Goal: Task Accomplishment & Management: Use online tool/utility

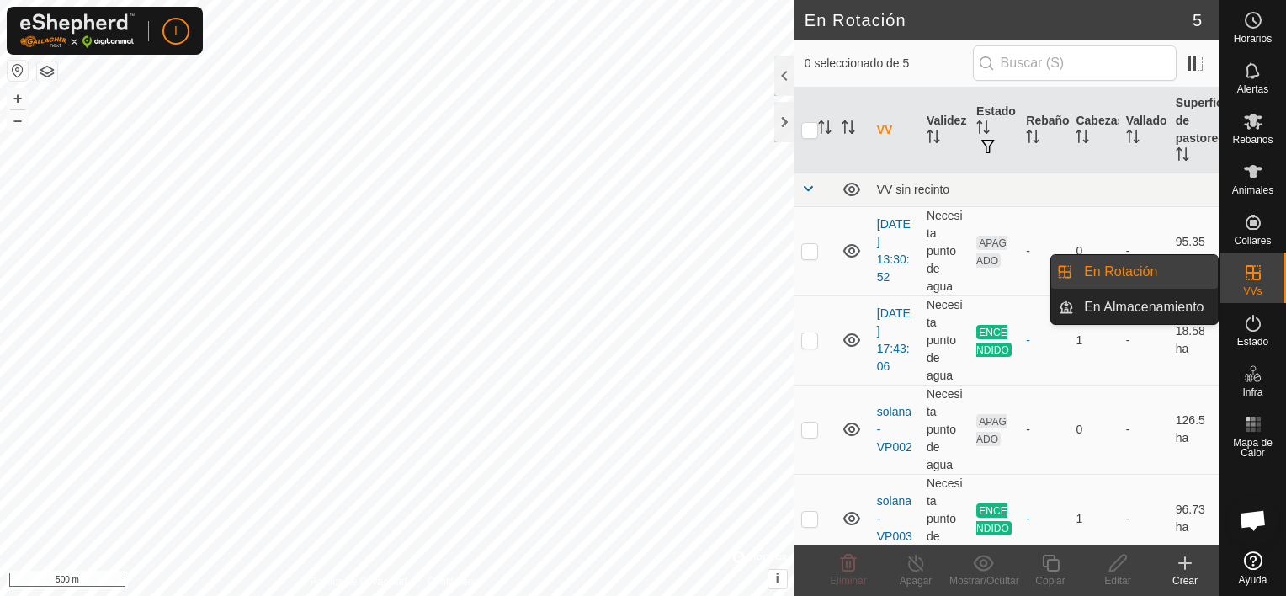
click at [1260, 279] on icon at bounding box center [1253, 273] width 20 height 20
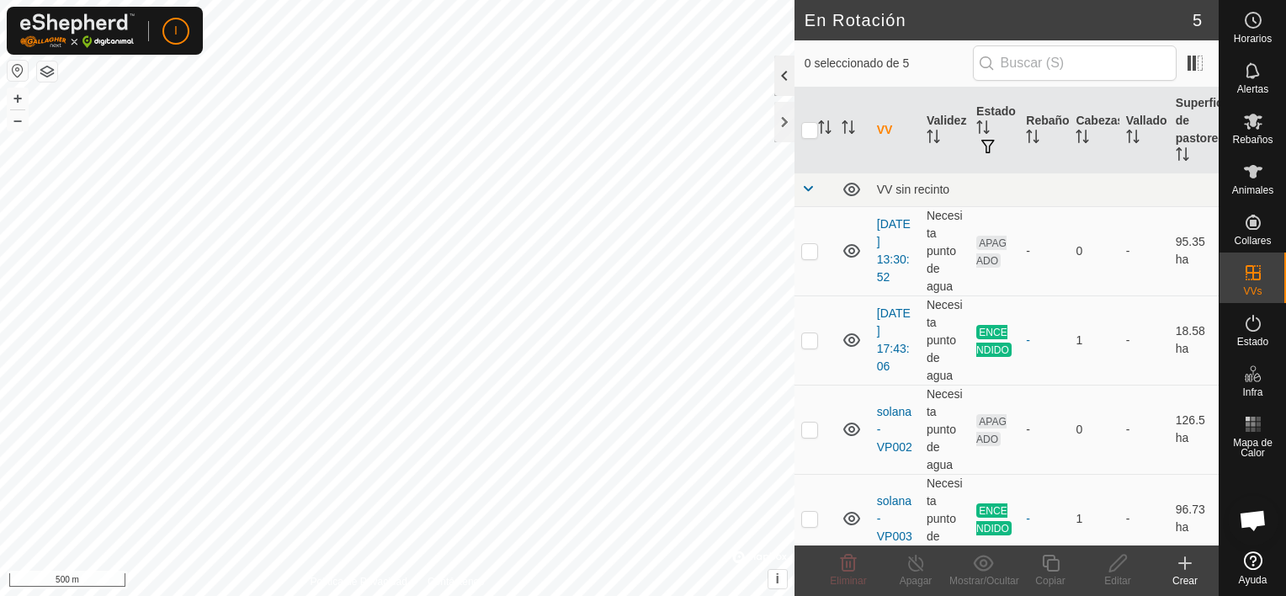
click at [783, 72] on div at bounding box center [784, 76] width 20 height 40
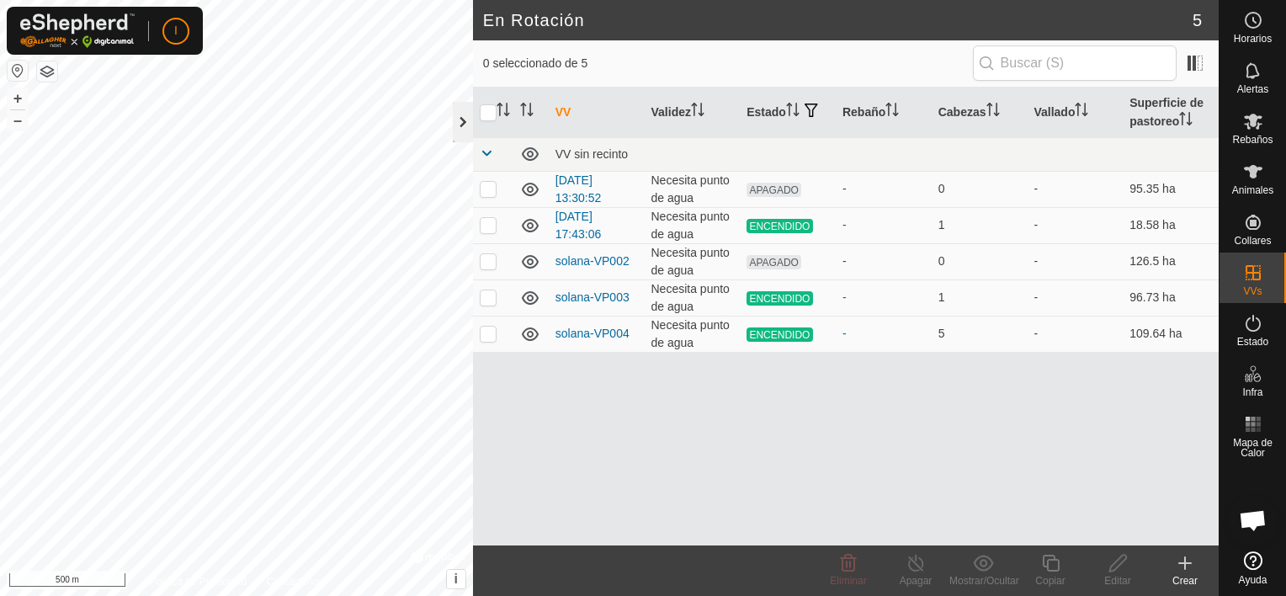
click at [461, 114] on div at bounding box center [463, 122] width 20 height 40
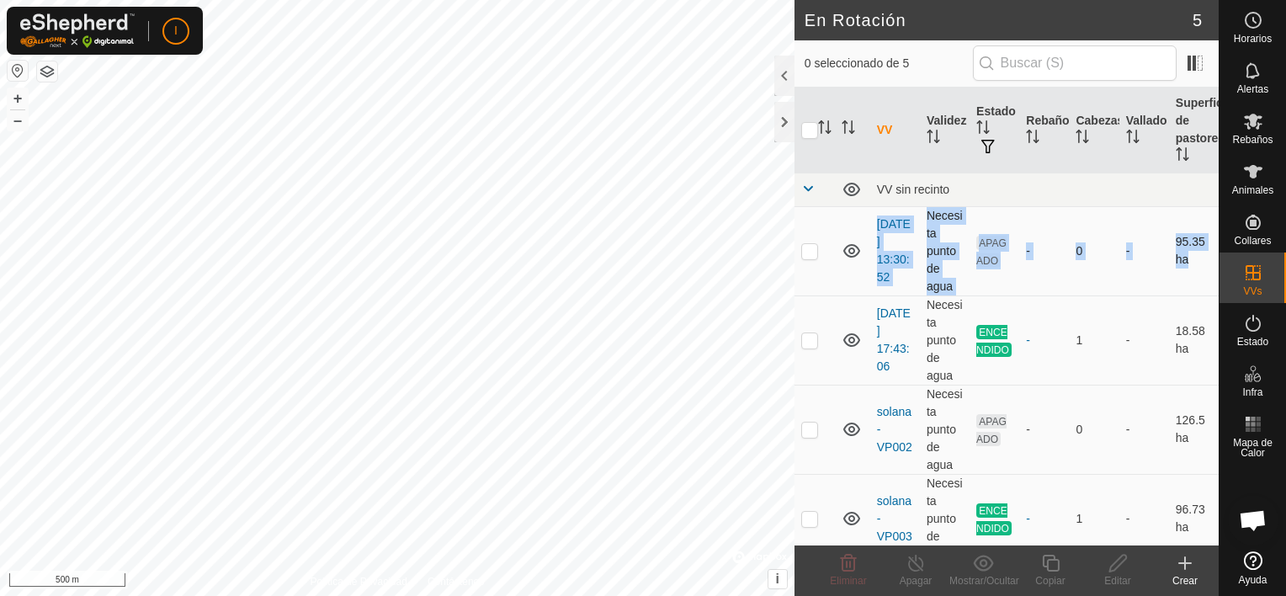
drag, startPoint x: 810, startPoint y: 354, endPoint x: 809, endPoint y: 226, distance: 128.8
click at [809, 226] on tbody "VV sin recinto 2025-09-05 13:30:52 Necesita punto de agua APAGADO - 0 - 95.35 h…" at bounding box center [1006, 413] width 424 height 480
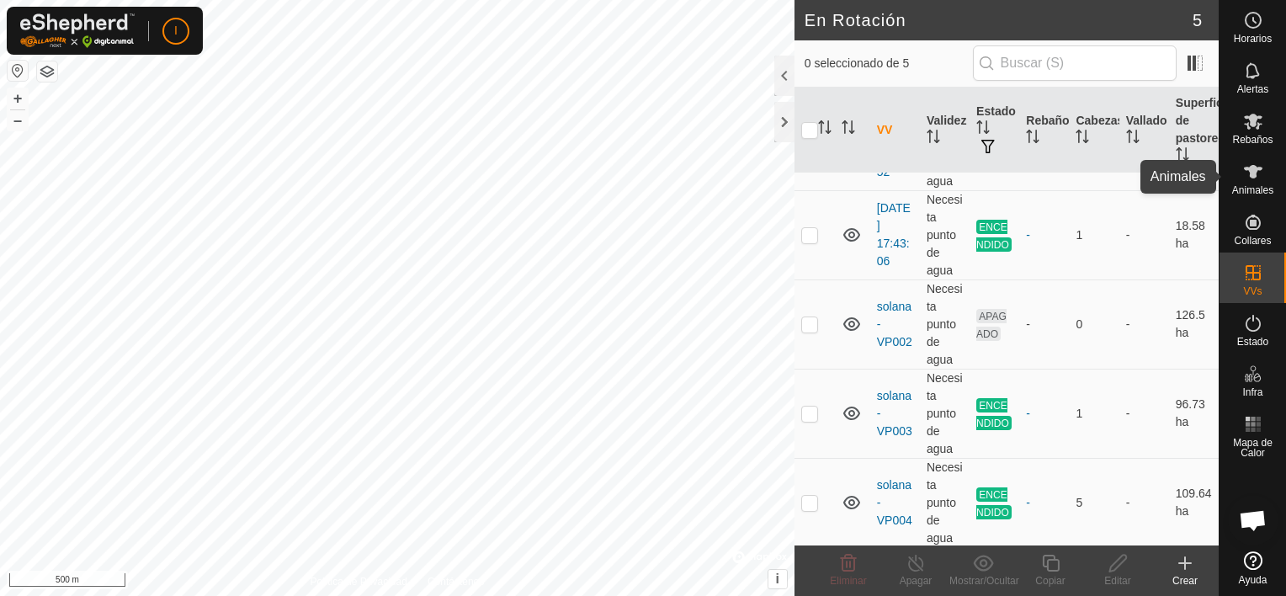
click at [1250, 169] on icon at bounding box center [1253, 171] width 19 height 13
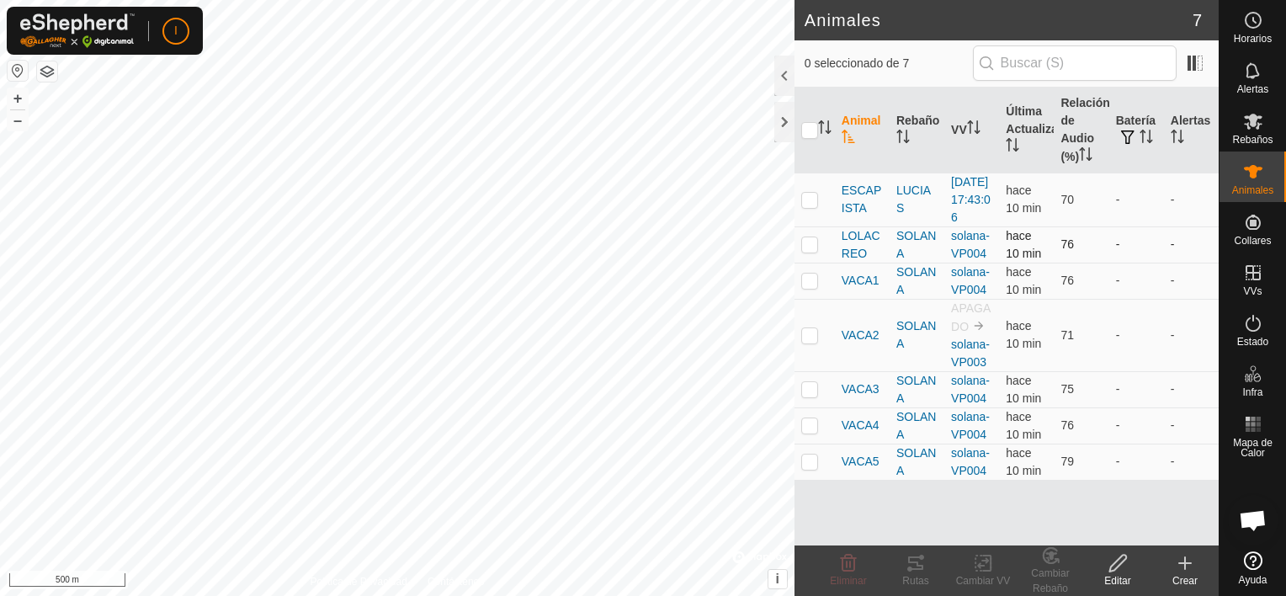
click at [807, 251] on p-checkbox at bounding box center [809, 243] width 17 height 13
checkbox input "true"
click at [807, 287] on p-checkbox at bounding box center [809, 280] width 17 height 13
checkbox input "true"
click at [805, 343] on td at bounding box center [814, 335] width 40 height 72
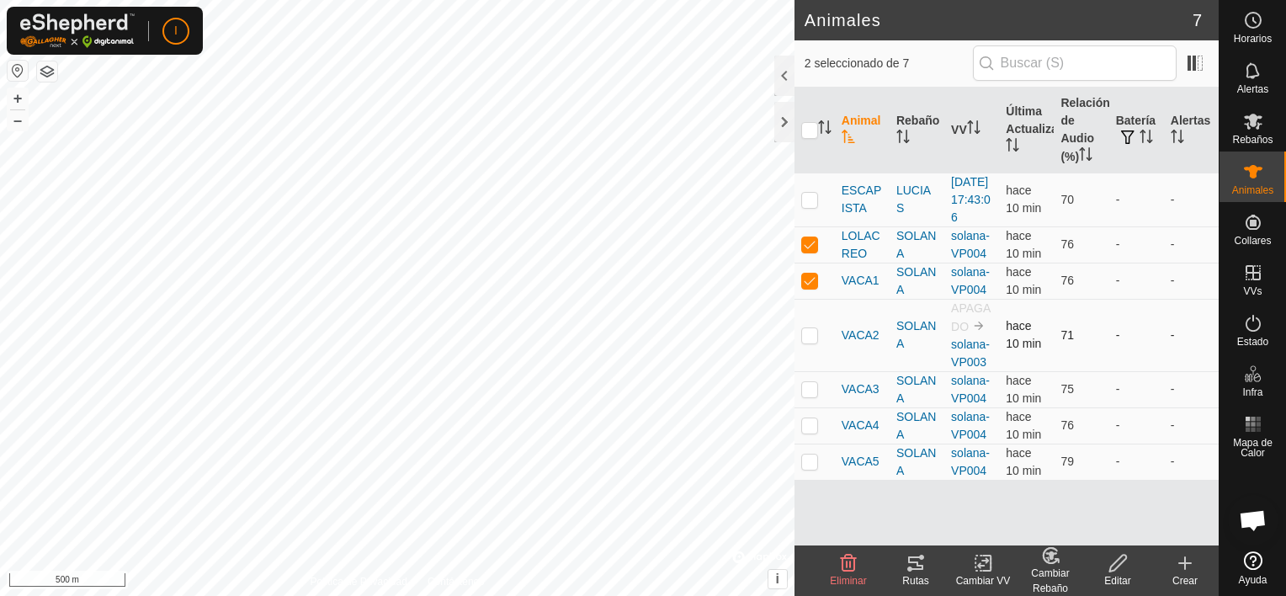
checkbox input "true"
click at [805, 396] on p-checkbox at bounding box center [809, 388] width 17 height 13
checkbox input "true"
click at [805, 432] on p-checkbox at bounding box center [809, 424] width 17 height 13
checkbox input "true"
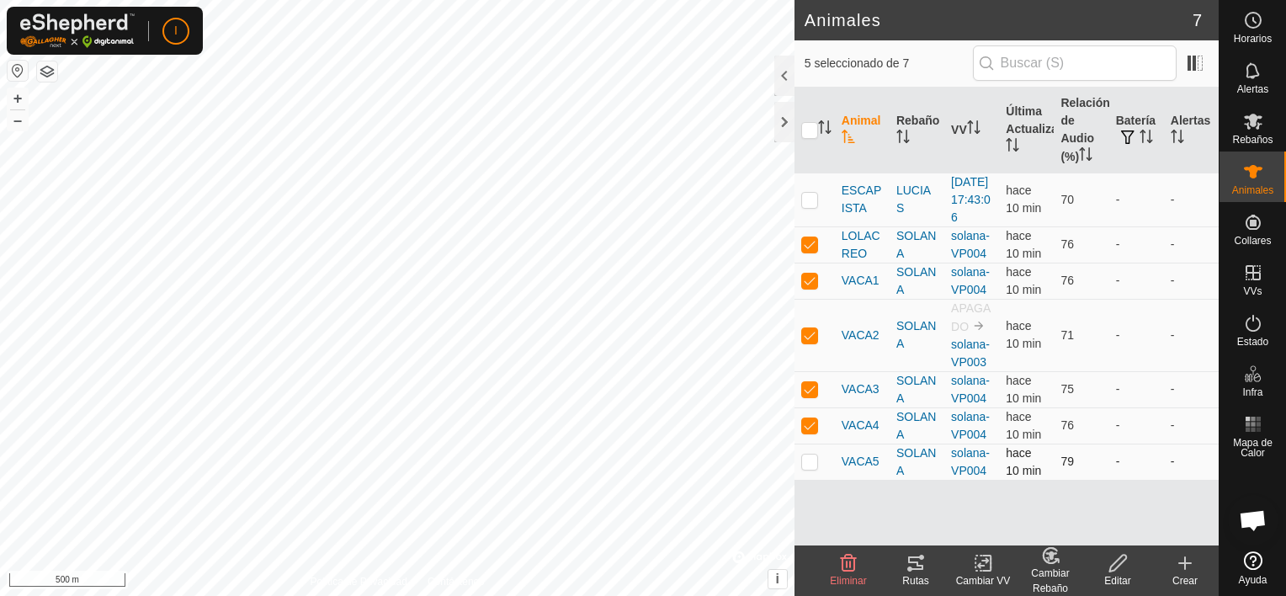
click at [806, 468] on p-checkbox at bounding box center [809, 460] width 17 height 13
checkbox input "true"
click at [986, 572] on icon at bounding box center [983, 563] width 21 height 20
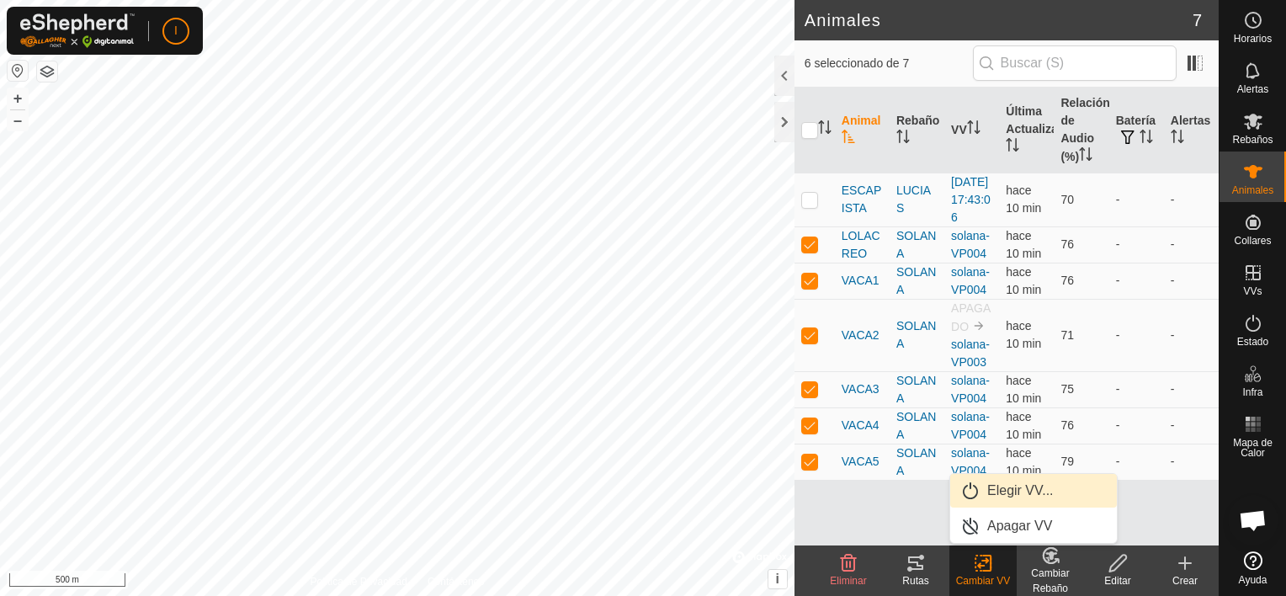
click at [1019, 488] on link "Elegir VV..." at bounding box center [1033, 491] width 167 height 34
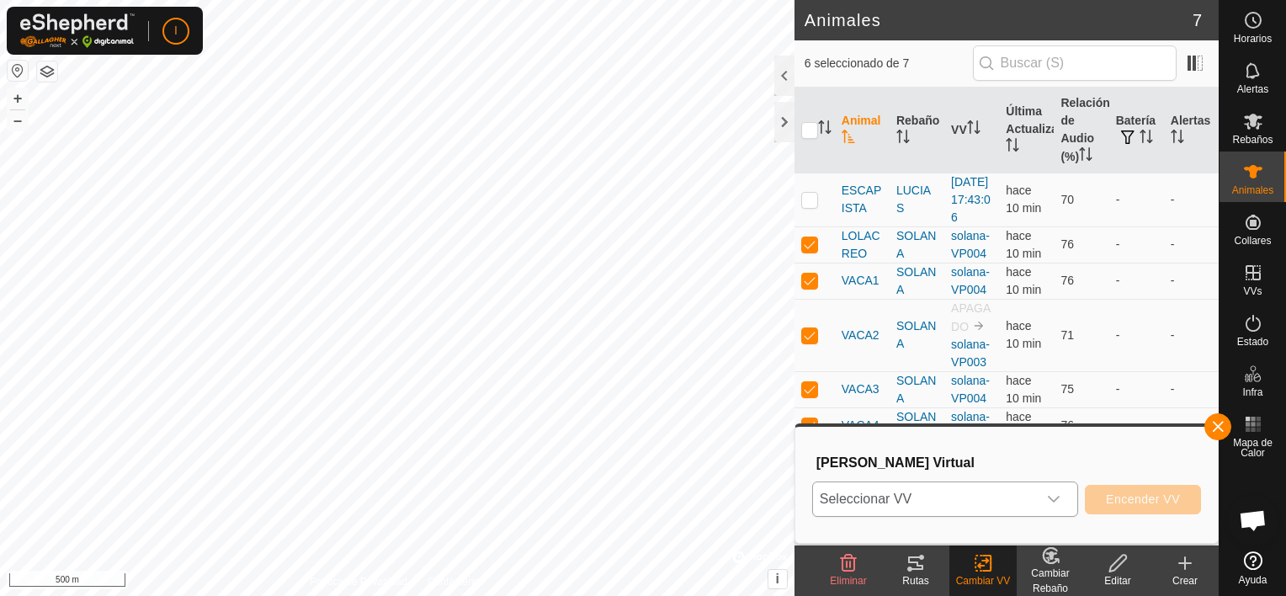
click at [1055, 498] on icon "dropdown trigger" at bounding box center [1053, 498] width 13 height 13
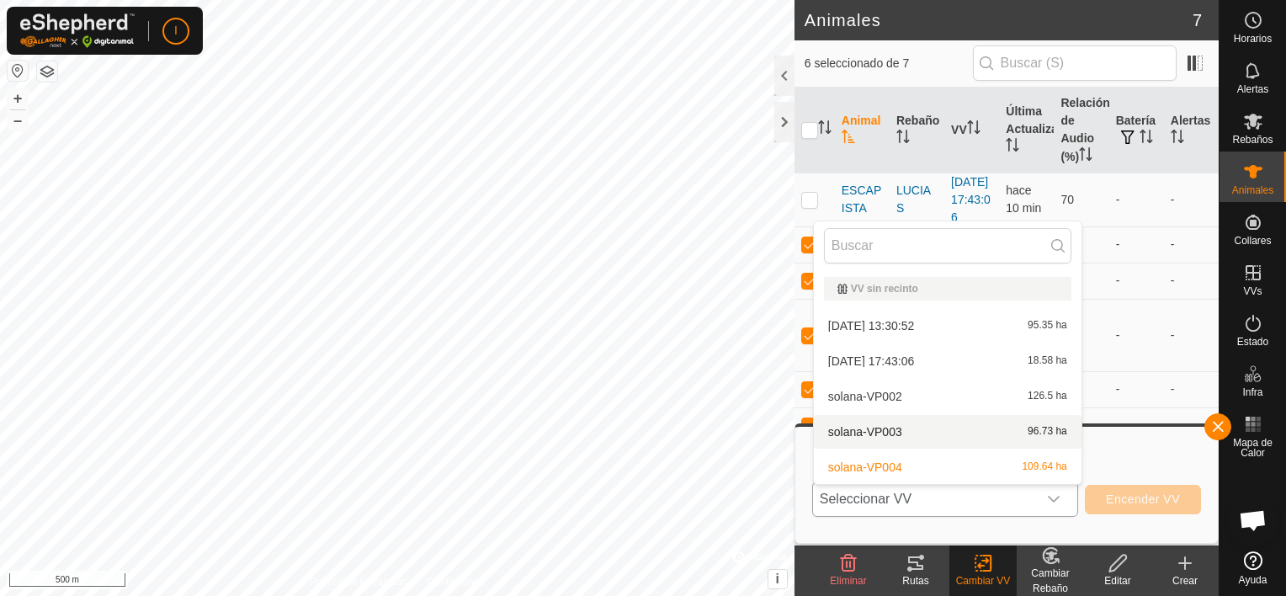
click at [881, 430] on li "solana-VP003 96.73 ha" at bounding box center [948, 432] width 268 height 34
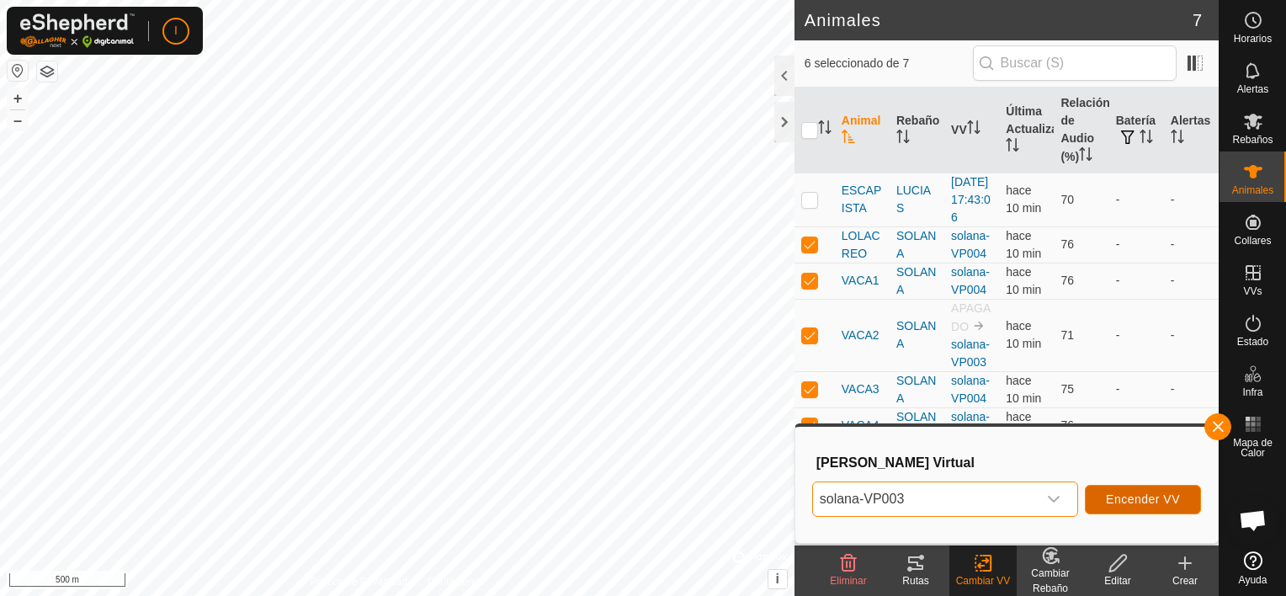
click at [1150, 502] on span "Encender VV" at bounding box center [1143, 498] width 74 height 13
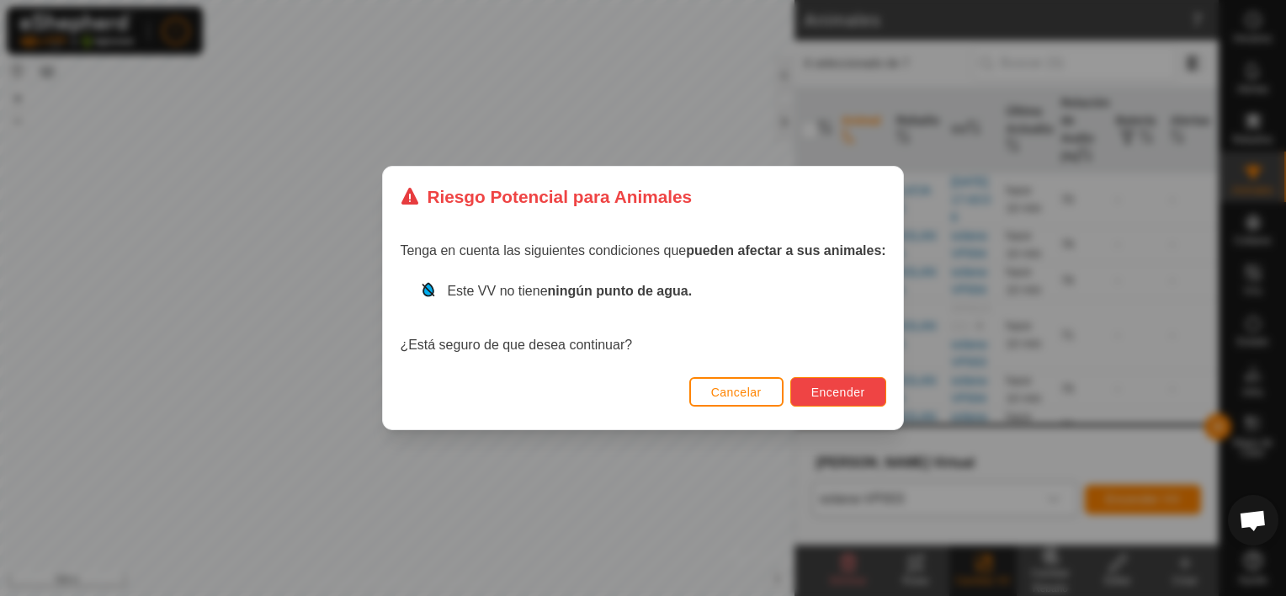
click at [842, 396] on span "Encender" at bounding box center [838, 391] width 54 height 13
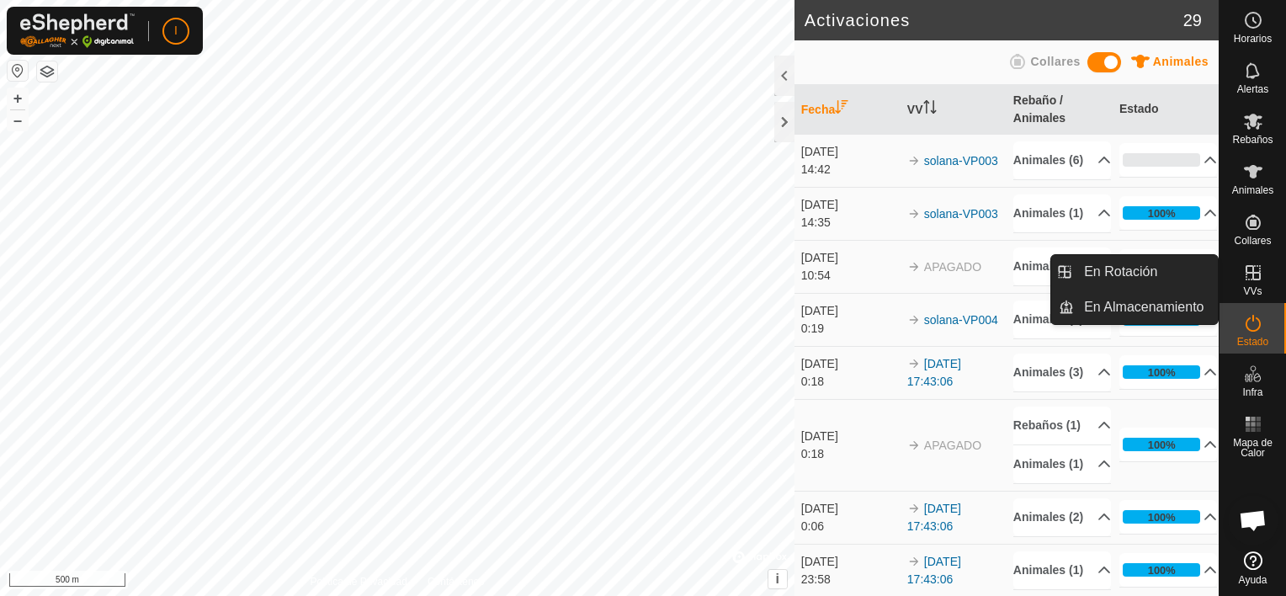
click at [1253, 270] on icon at bounding box center [1253, 273] width 20 height 20
click at [1130, 276] on link "En Rotación" at bounding box center [1146, 272] width 144 height 34
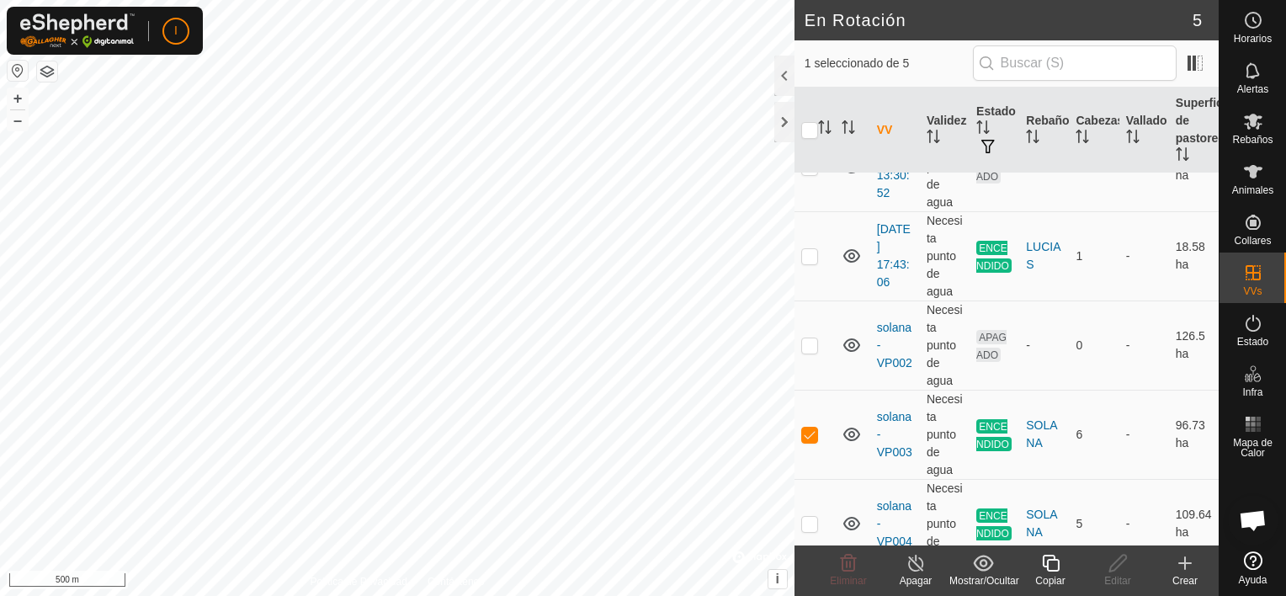
scroll to position [105, 0]
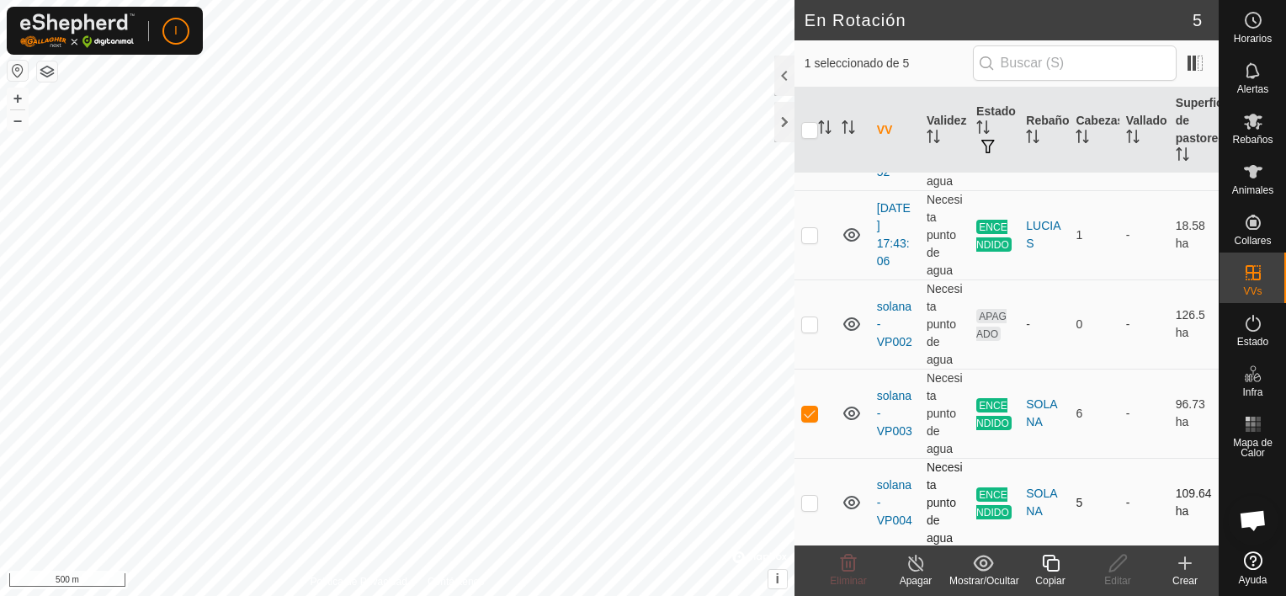
click at [808, 500] on p-checkbox at bounding box center [809, 502] width 17 height 13
checkbox input "true"
click at [813, 414] on p-checkbox at bounding box center [809, 412] width 17 height 13
checkbox input "false"
click at [916, 563] on line at bounding box center [915, 563] width 13 height 13
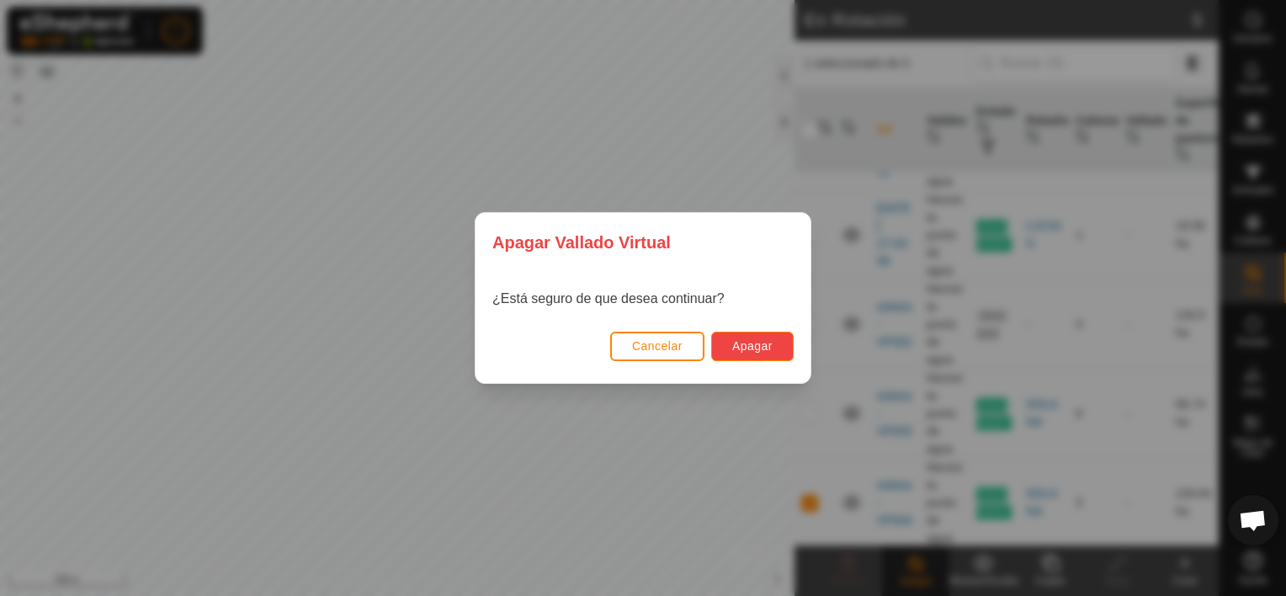
click at [757, 348] on span "Apagar" at bounding box center [752, 345] width 40 height 13
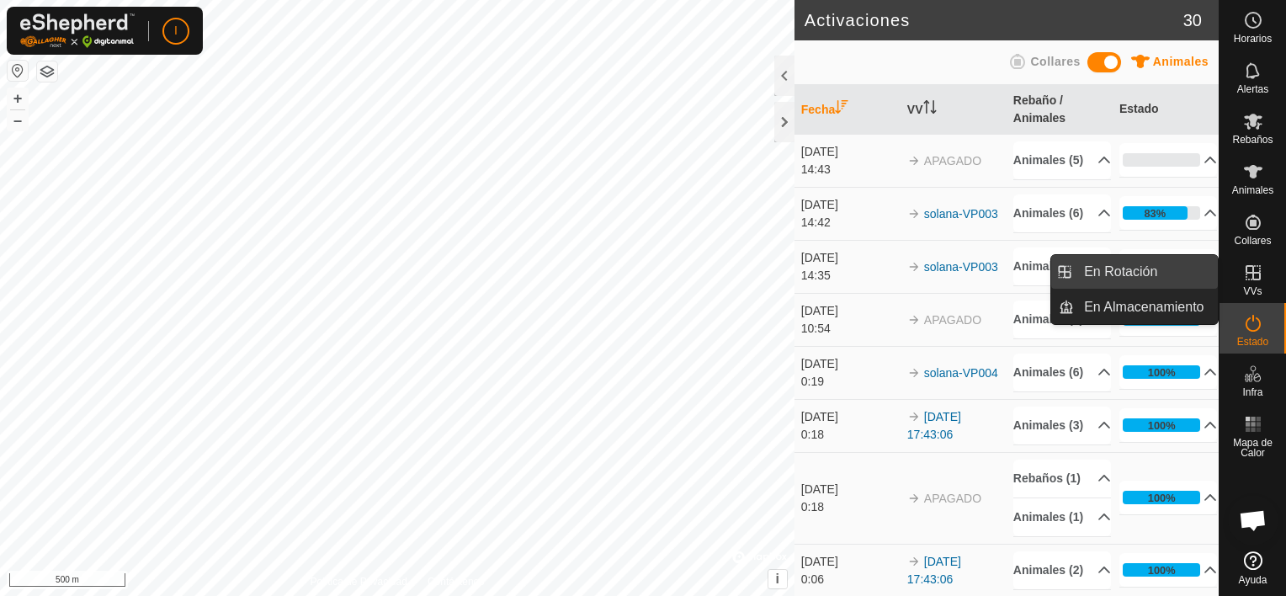
click at [1117, 268] on link "En Rotación" at bounding box center [1146, 272] width 144 height 34
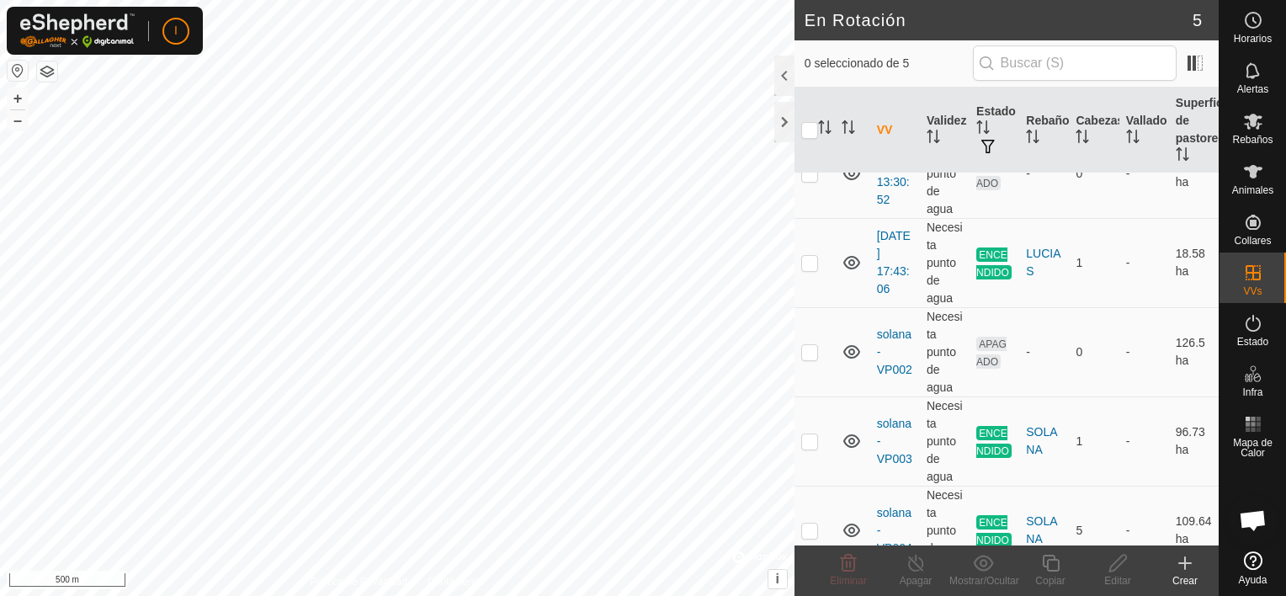
scroll to position [105, 0]
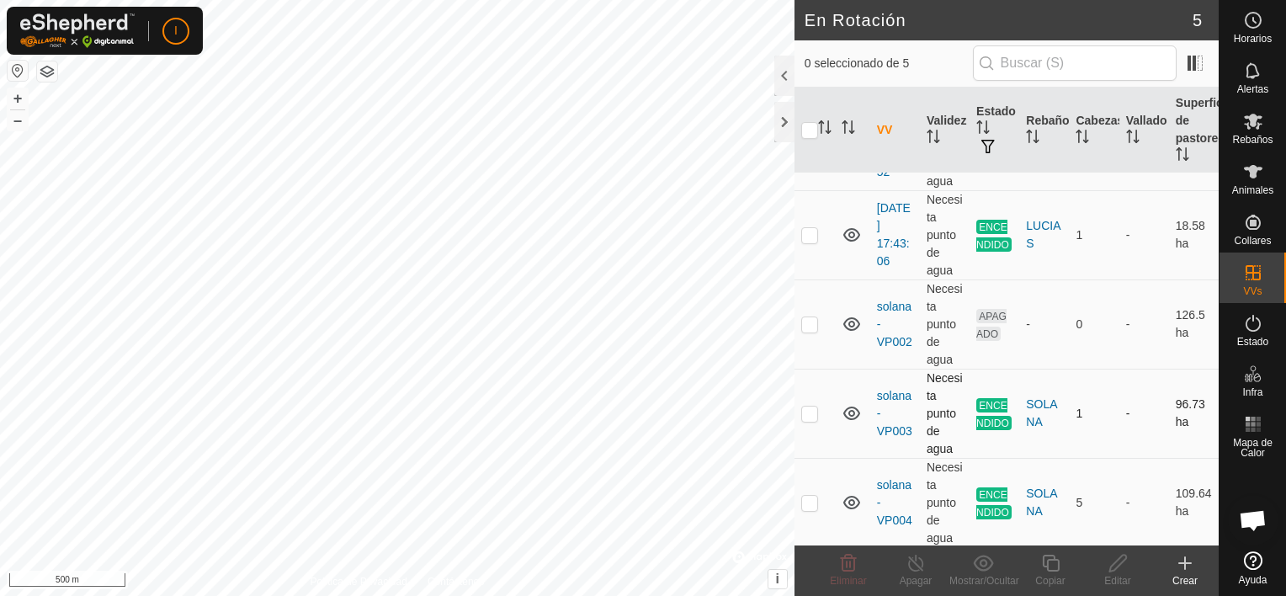
click at [807, 414] on p-checkbox at bounding box center [809, 412] width 17 height 13
click at [807, 411] on p-checkbox at bounding box center [809, 412] width 17 height 13
checkbox input "false"
click at [811, 501] on p-checkbox at bounding box center [809, 502] width 17 height 13
checkbox input "true"
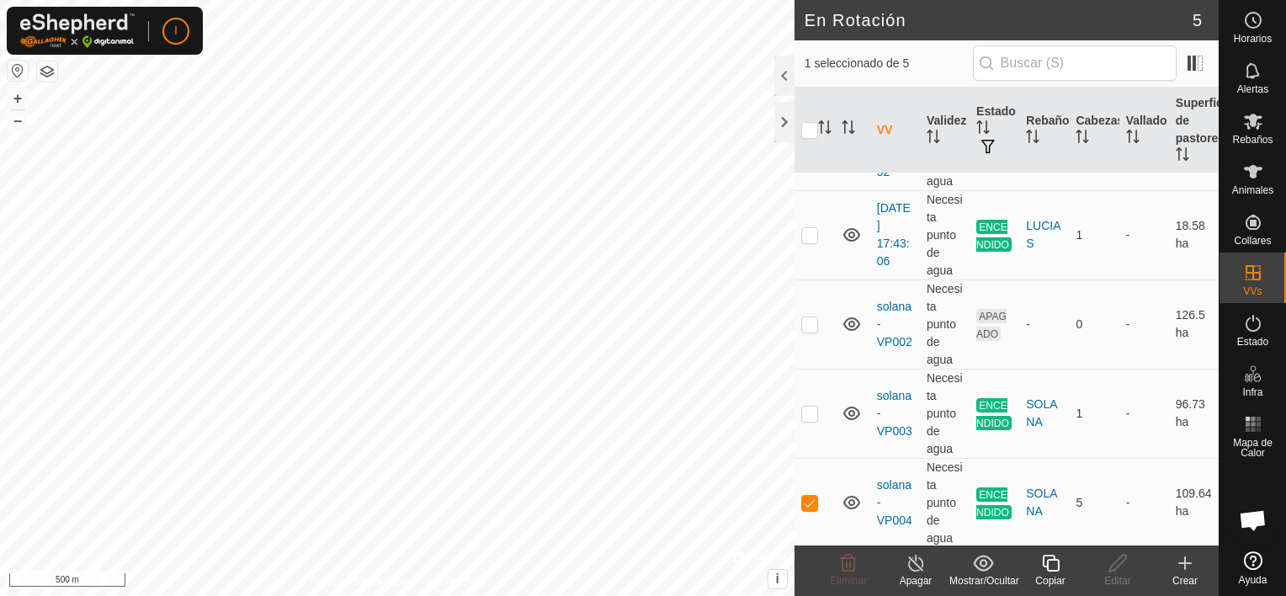
click at [916, 572] on icon at bounding box center [916, 563] width 21 height 20
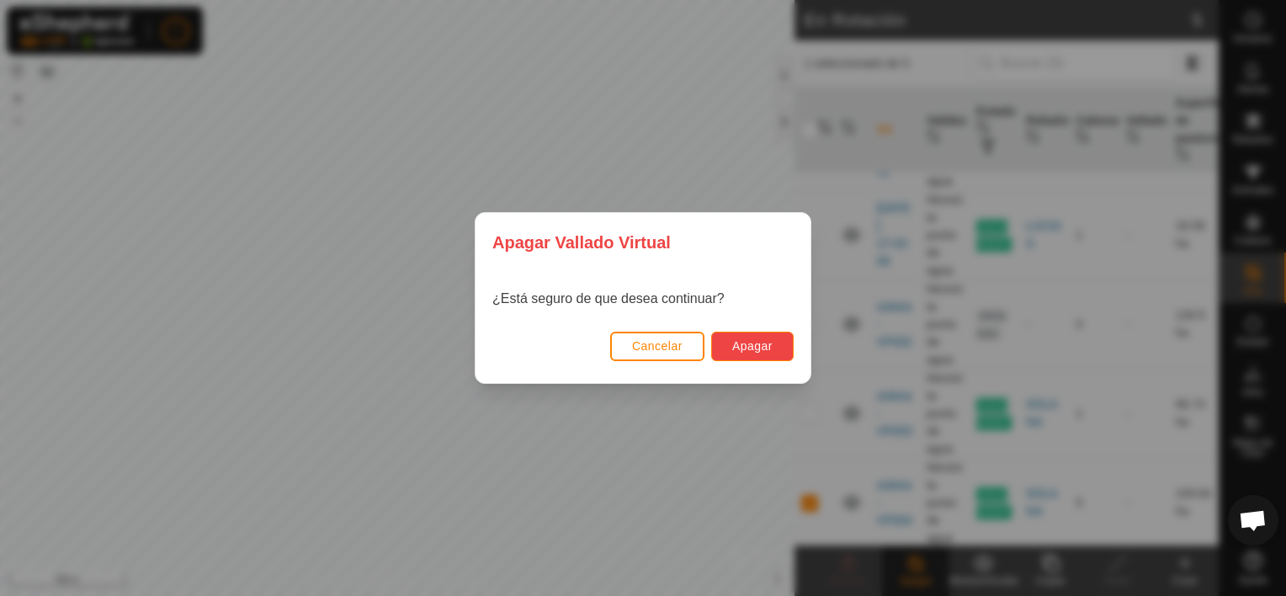
click at [759, 345] on span "Apagar" at bounding box center [752, 345] width 40 height 13
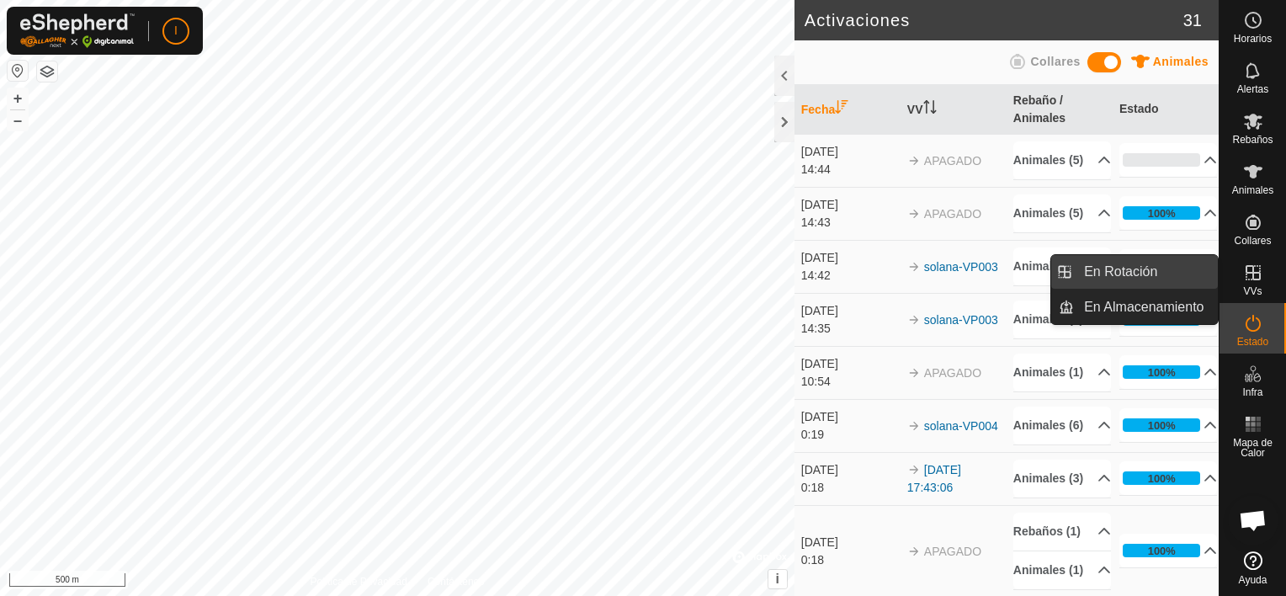
click at [1145, 269] on link "En Rotación" at bounding box center [1146, 272] width 144 height 34
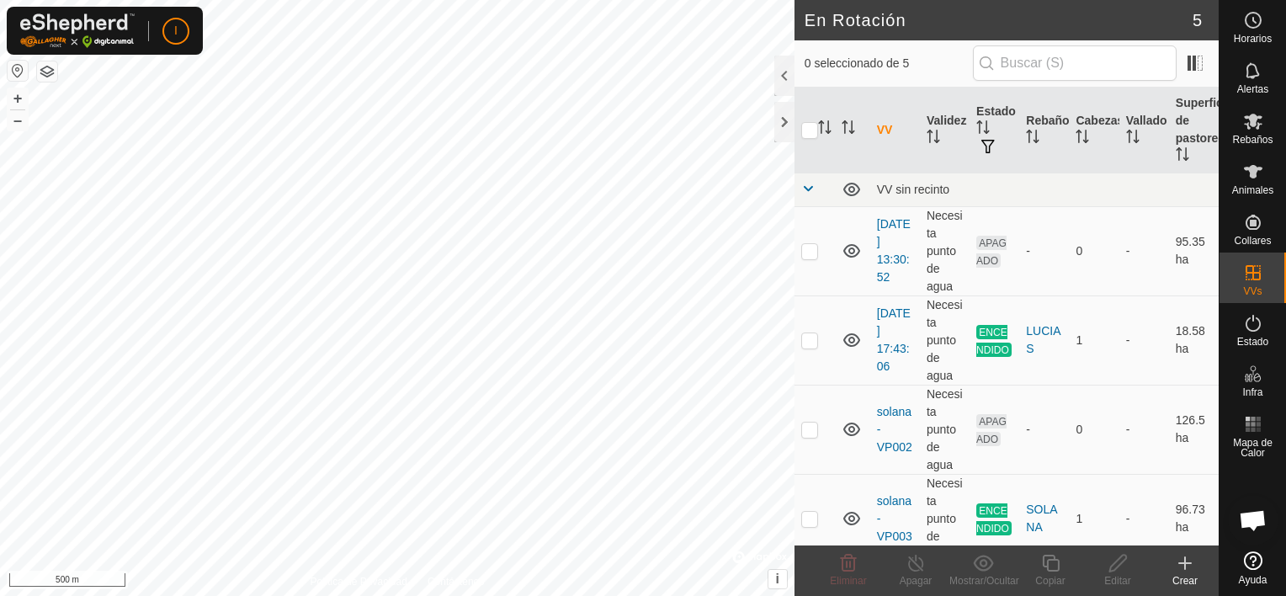
scroll to position [105, 0]
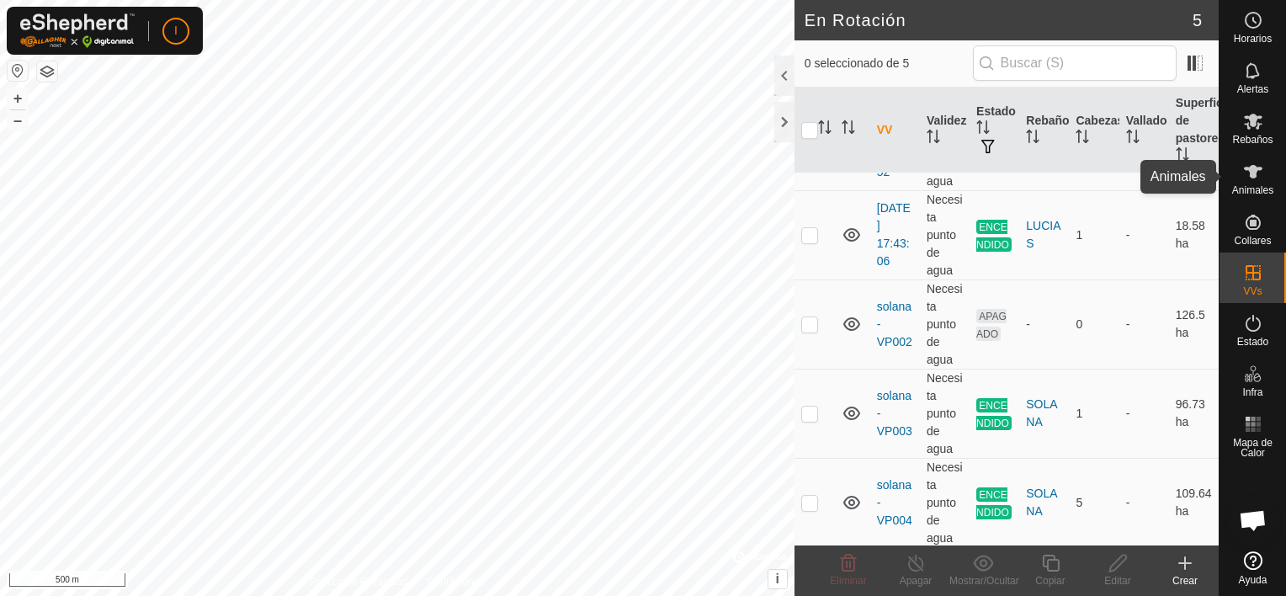
click at [1252, 168] on icon at bounding box center [1253, 171] width 19 height 13
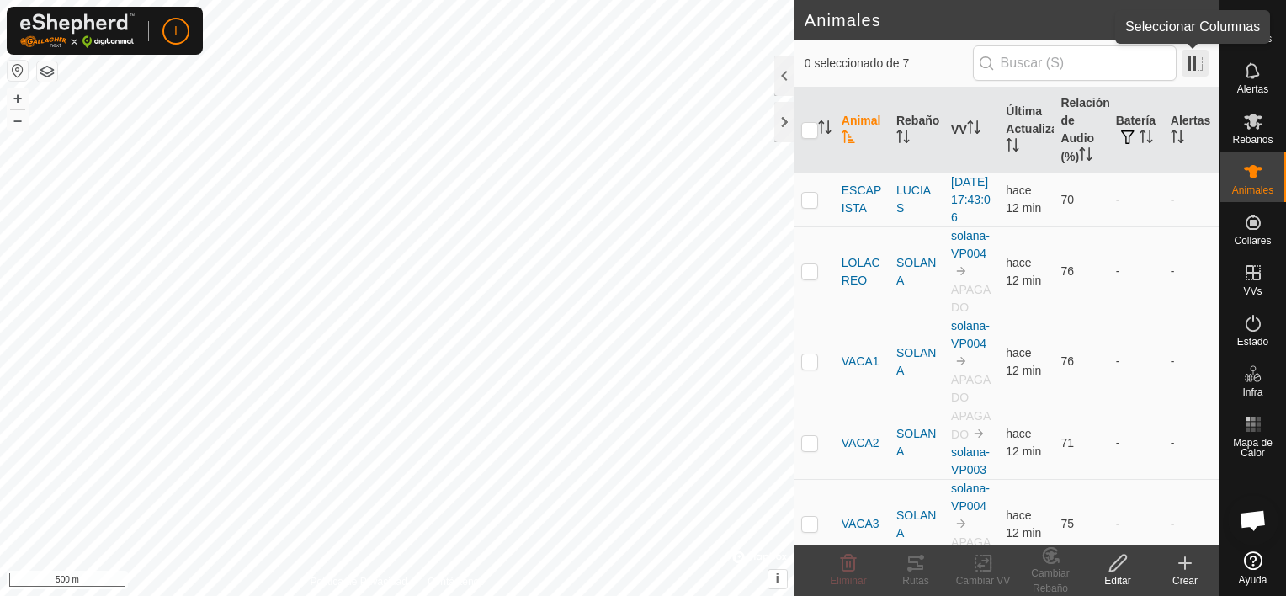
click at [1188, 57] on span at bounding box center [1195, 63] width 27 height 27
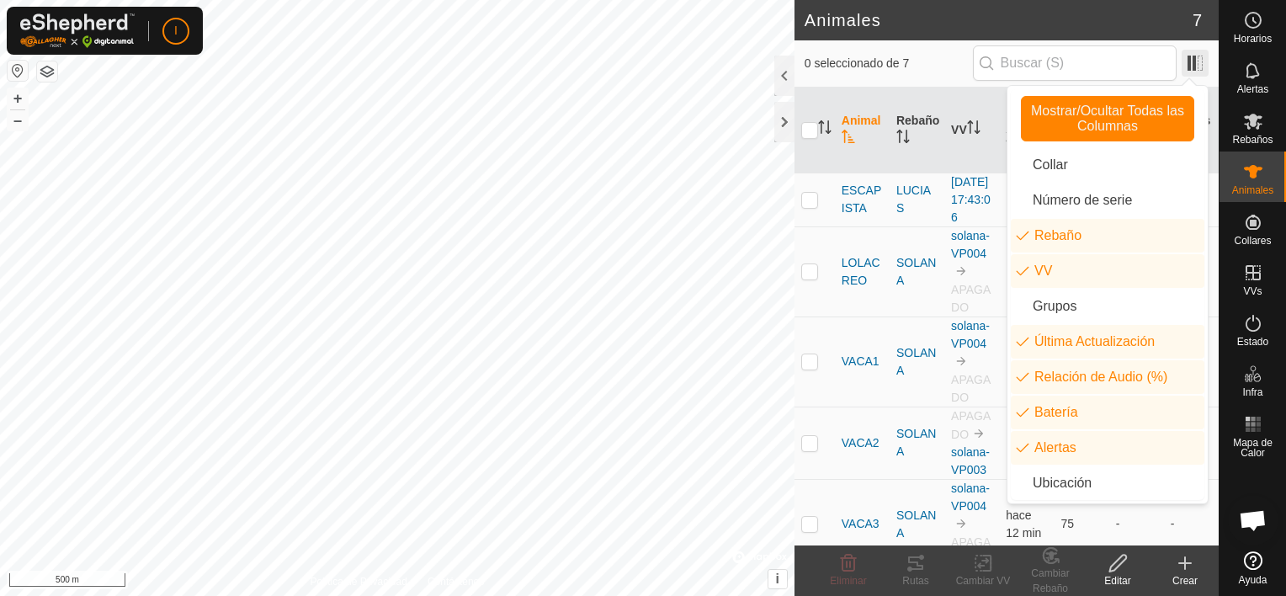
click at [1188, 57] on span at bounding box center [1195, 63] width 27 height 27
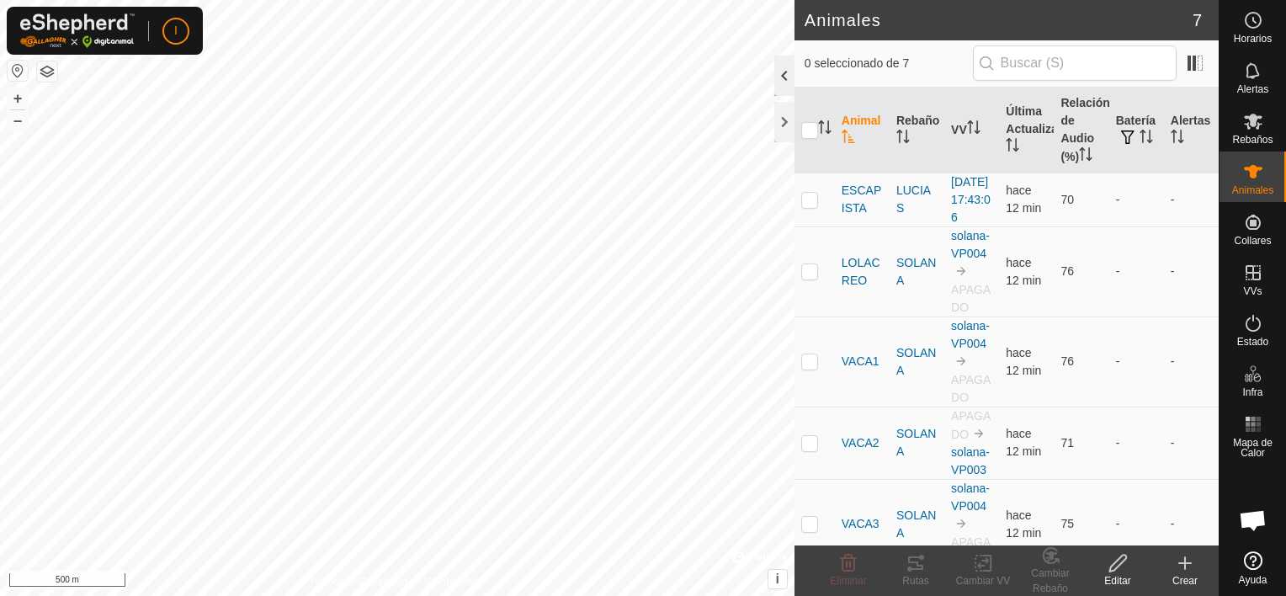
click at [778, 77] on div at bounding box center [784, 76] width 20 height 40
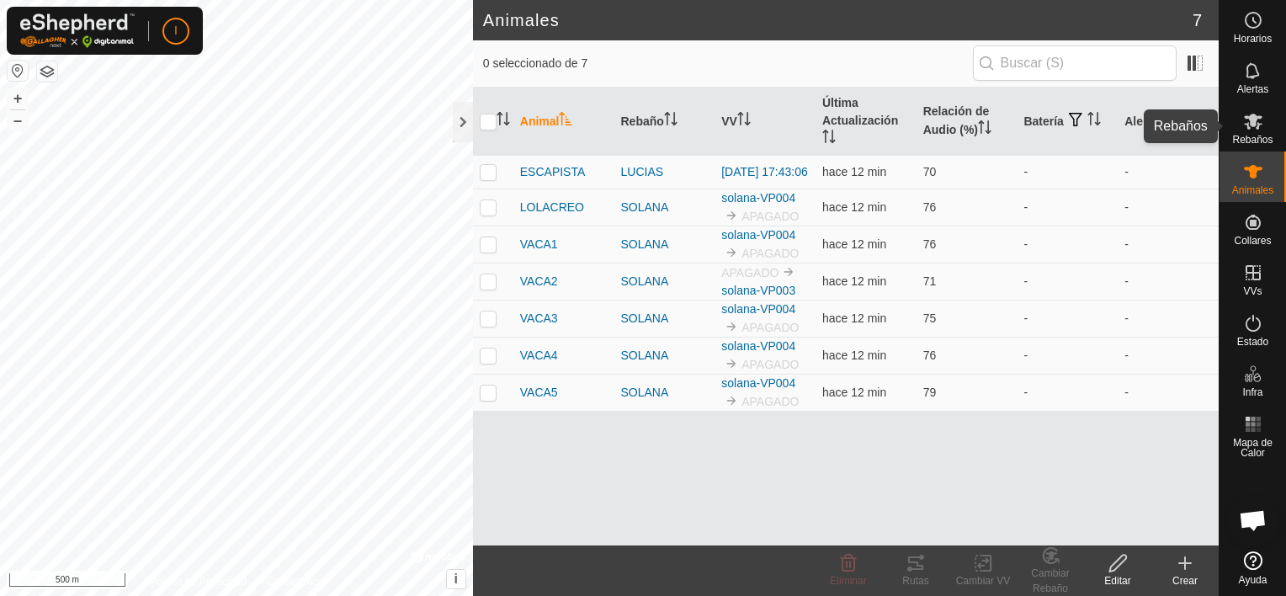
click at [1258, 130] on icon at bounding box center [1253, 121] width 20 height 20
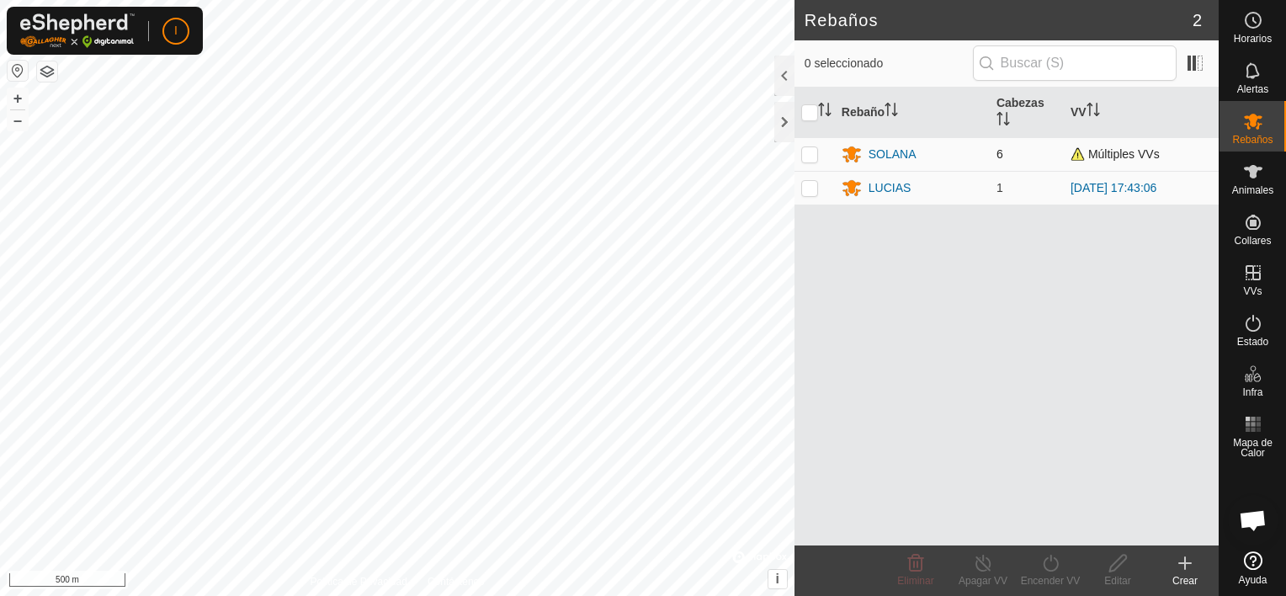
click at [808, 151] on p-checkbox at bounding box center [809, 153] width 17 height 13
checkbox input "true"
click at [1193, 62] on span at bounding box center [1195, 63] width 27 height 27
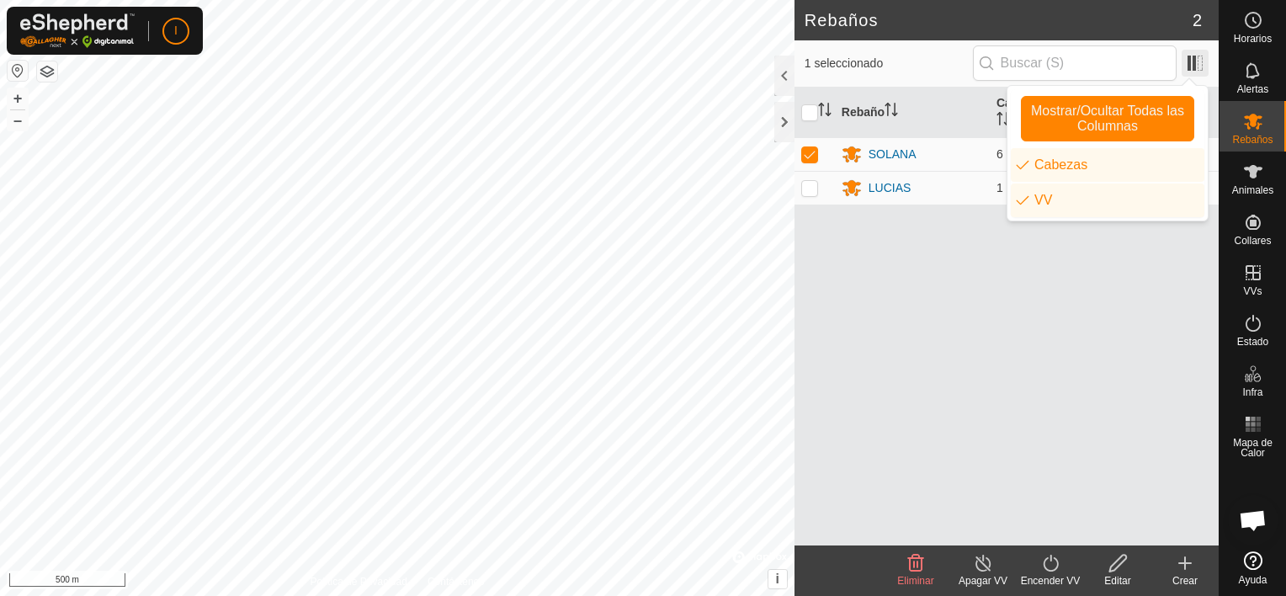
click at [1193, 62] on span at bounding box center [1195, 63] width 27 height 27
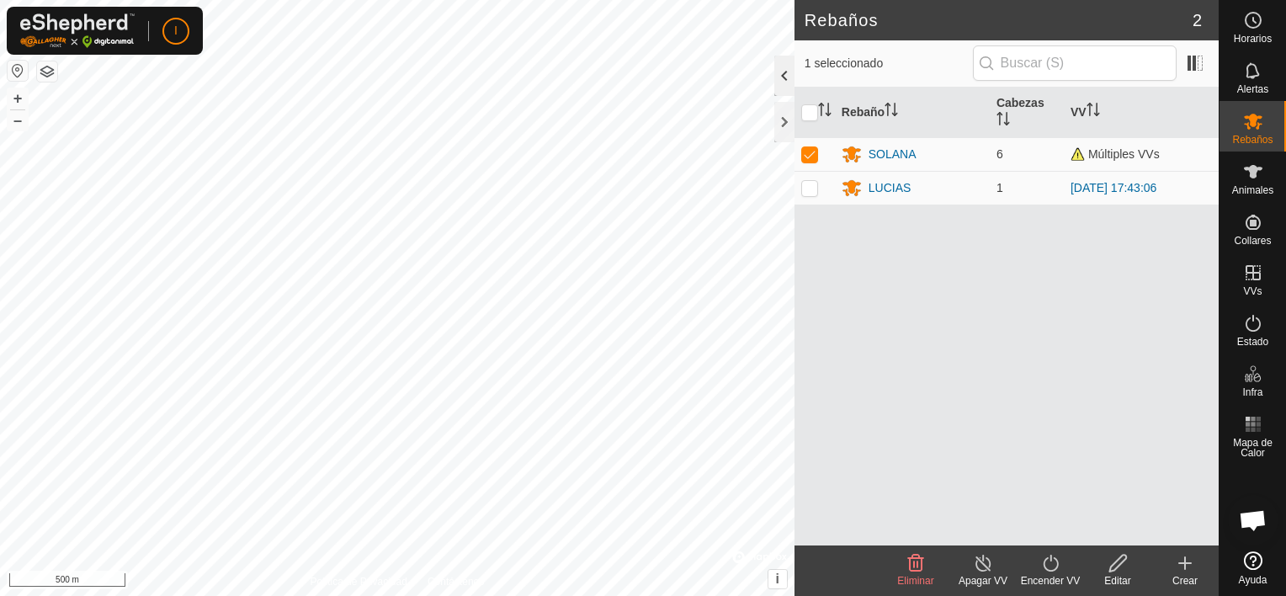
click at [781, 77] on div at bounding box center [784, 76] width 20 height 40
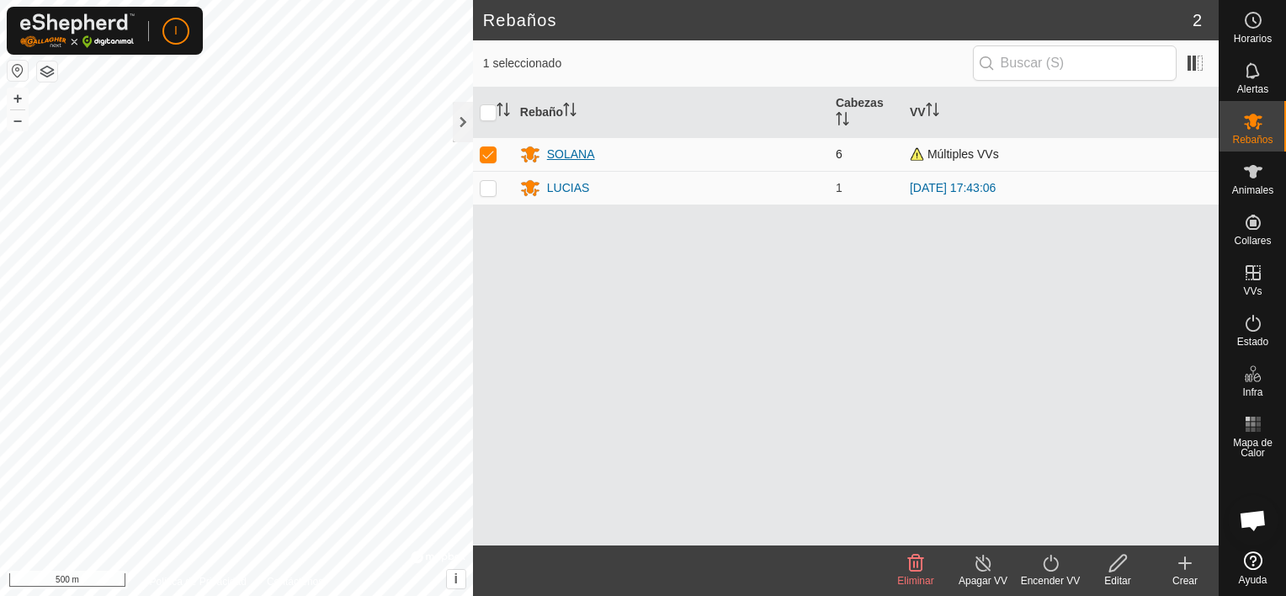
click at [572, 152] on div "SOLANA" at bounding box center [571, 155] width 48 height 18
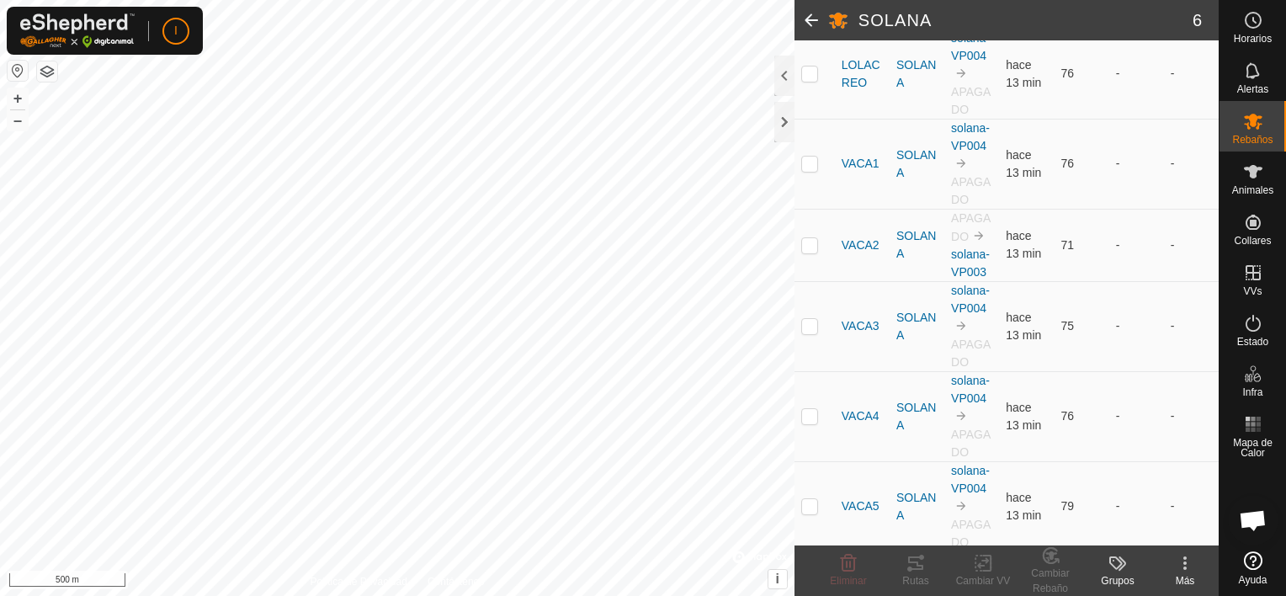
scroll to position [279, 0]
click at [809, 242] on p-checkbox at bounding box center [809, 241] width 17 height 13
checkbox input "true"
click at [980, 569] on icon at bounding box center [983, 563] width 21 height 20
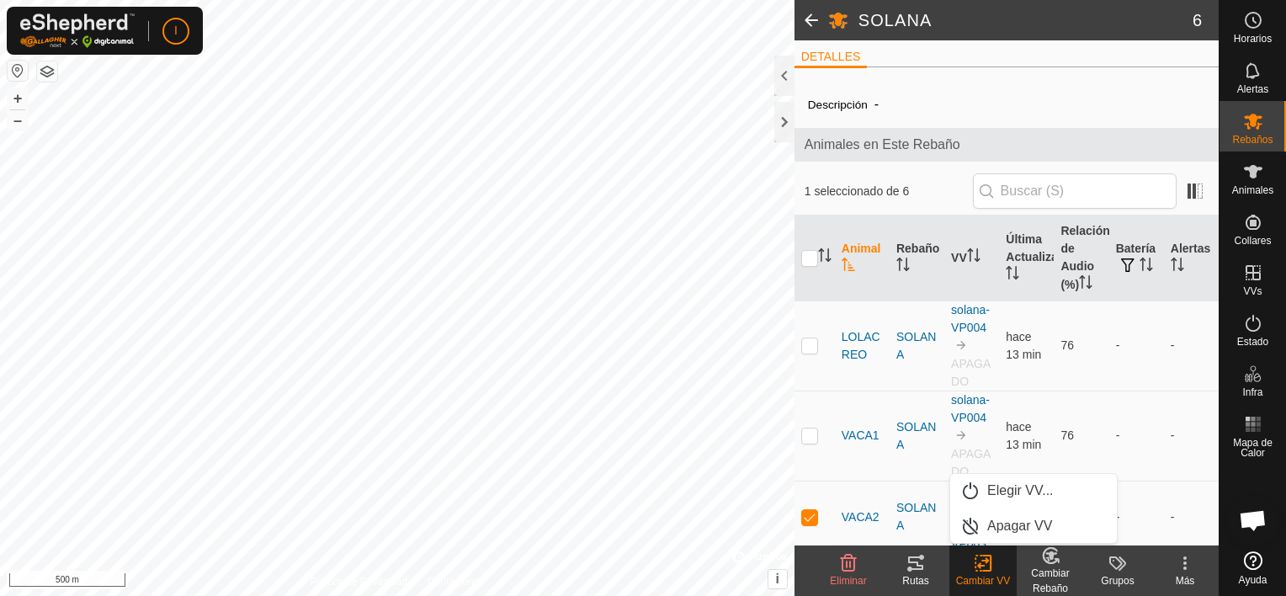
scroll to position [0, 0]
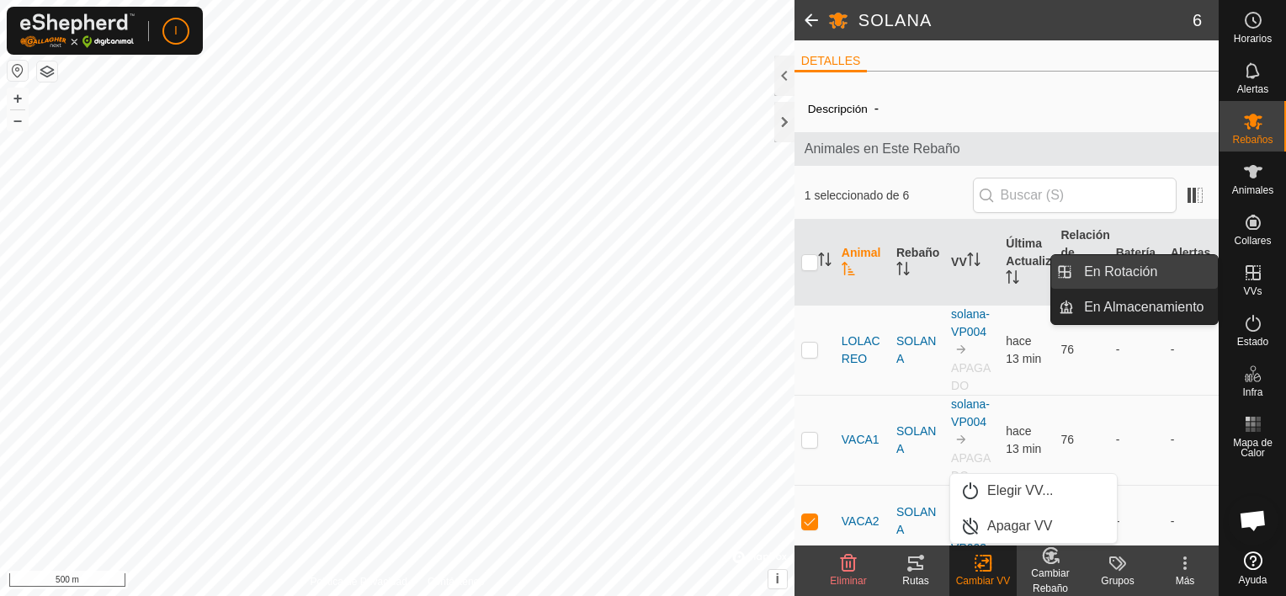
click at [1141, 267] on span "En Rotación" at bounding box center [1120, 272] width 73 height 20
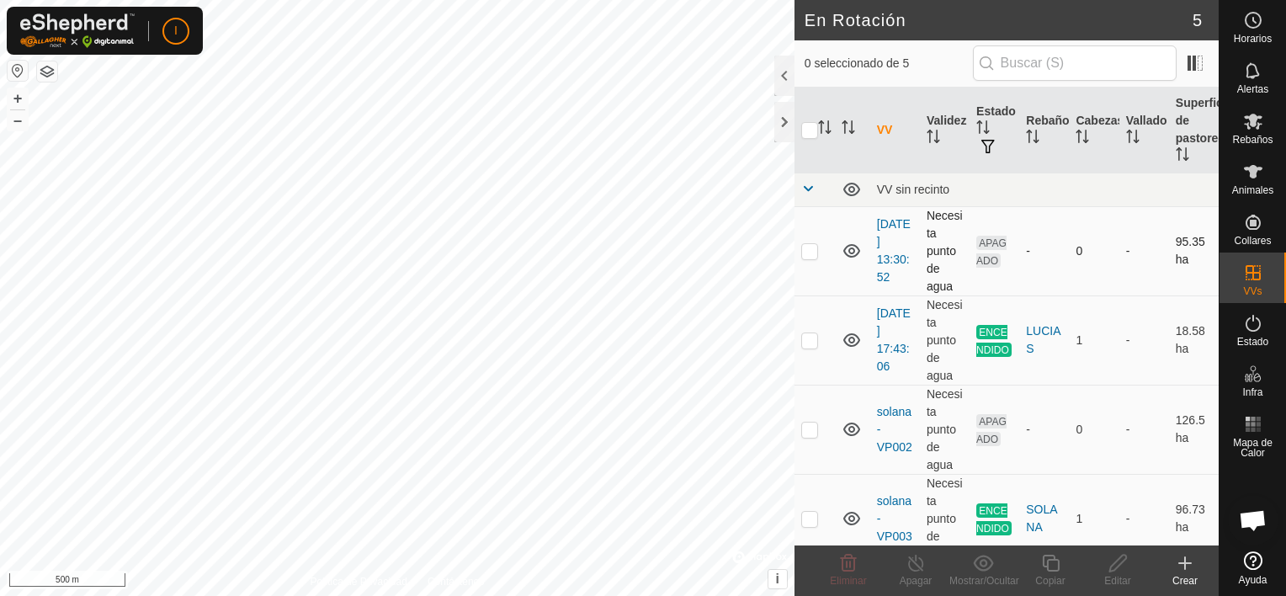
click at [807, 256] on p-checkbox at bounding box center [809, 250] width 17 height 13
checkbox input "true"
click at [810, 337] on p-checkbox at bounding box center [809, 339] width 17 height 13
checkbox input "true"
click at [806, 248] on p-checkbox at bounding box center [809, 250] width 17 height 13
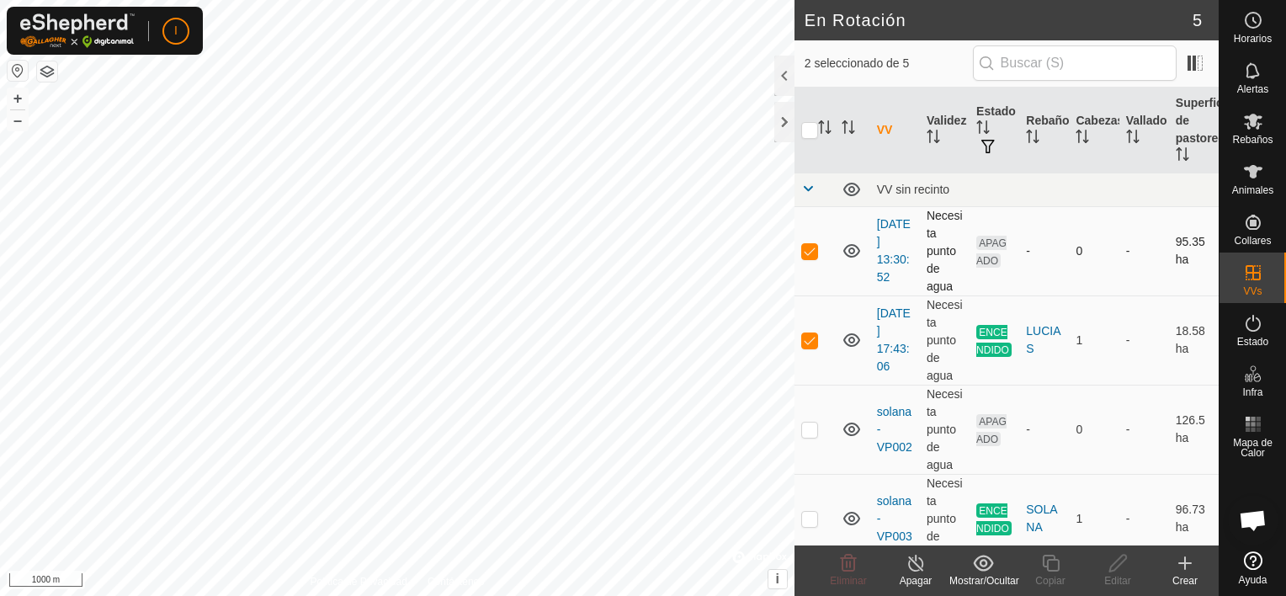
checkbox input "false"
click at [807, 337] on p-checkbox at bounding box center [809, 339] width 17 height 13
checkbox input "false"
click at [808, 431] on p-checkbox at bounding box center [809, 428] width 17 height 13
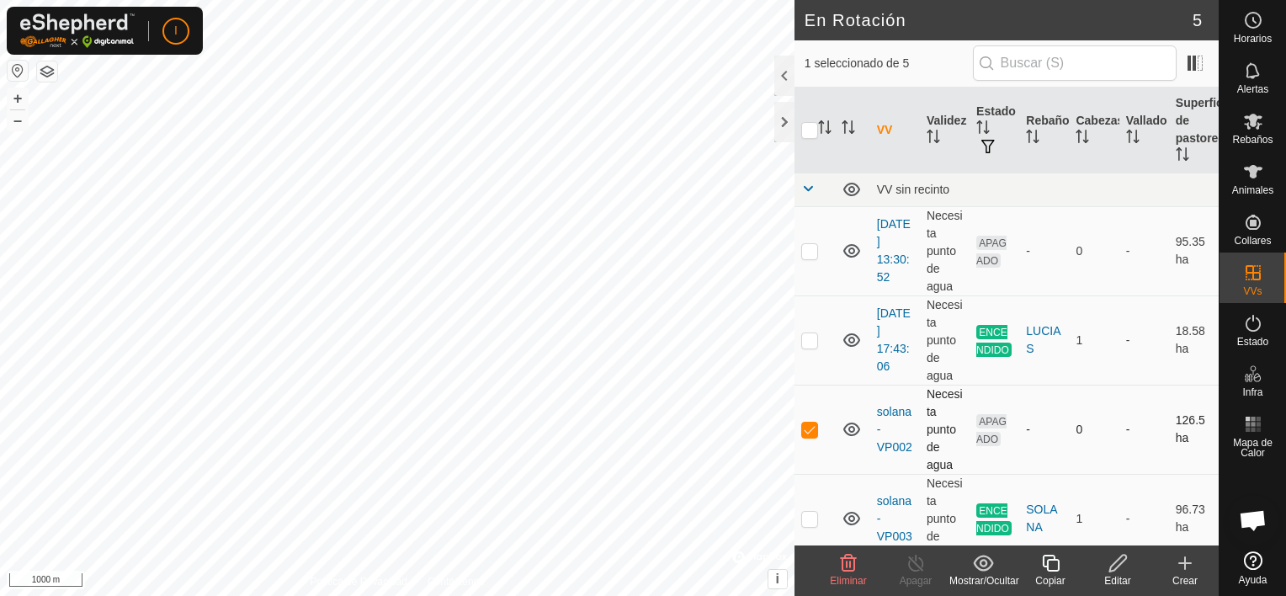
checkbox input "false"
click at [811, 518] on p-checkbox at bounding box center [809, 518] width 17 height 13
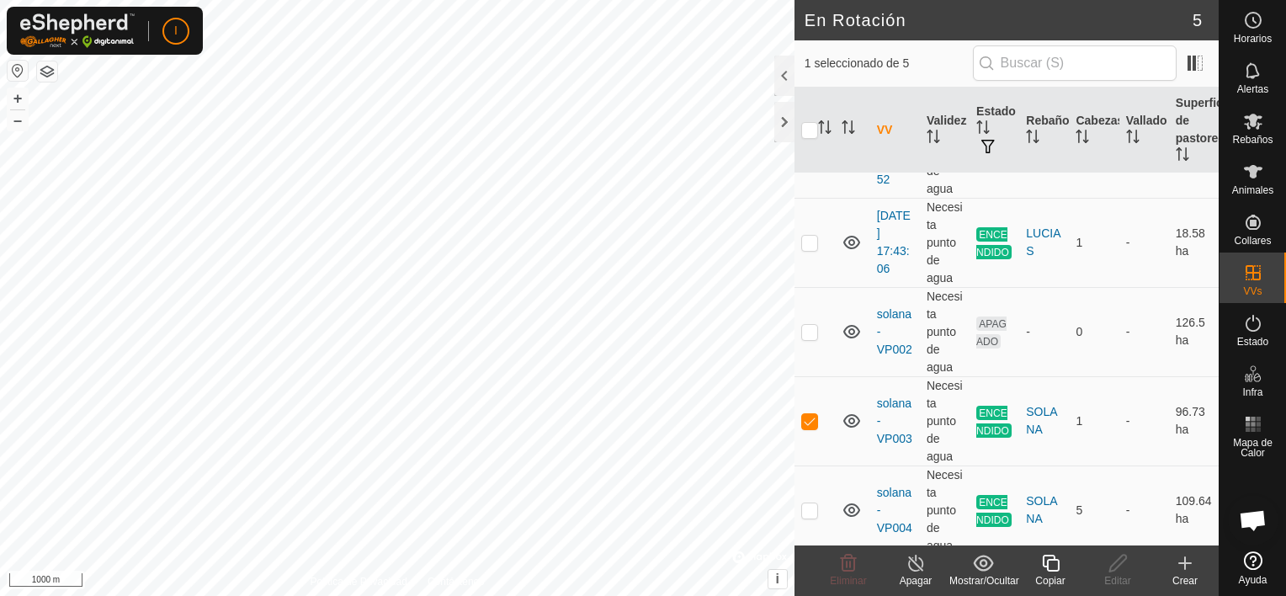
scroll to position [105, 0]
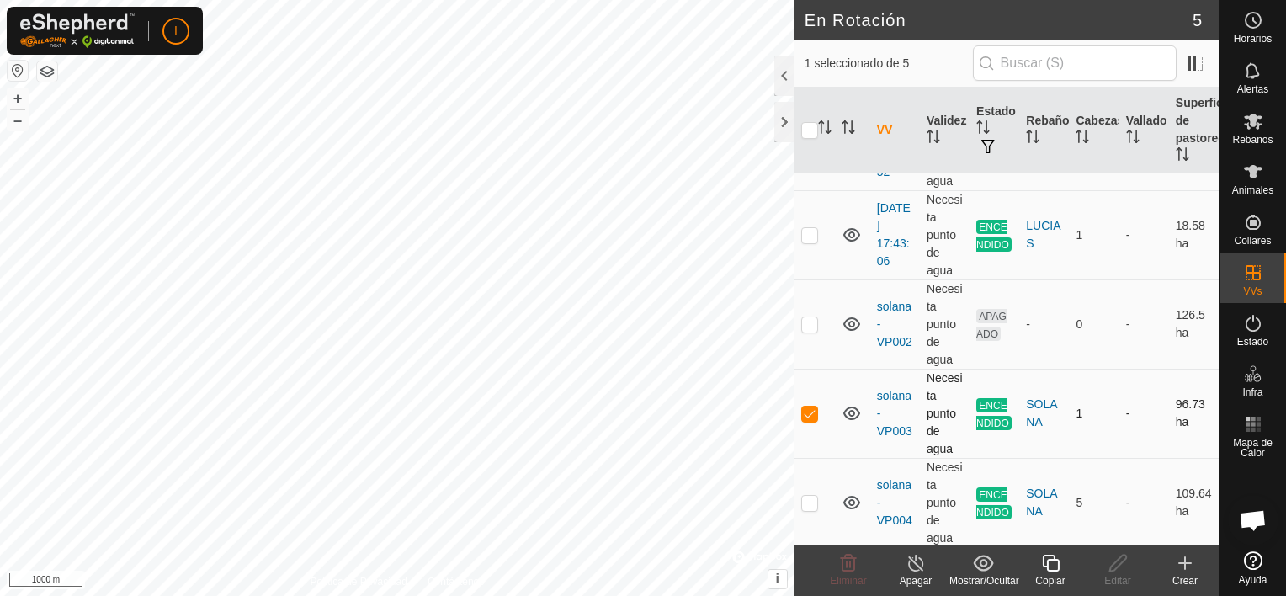
click at [808, 409] on p-checkbox at bounding box center [809, 412] width 17 height 13
checkbox input "false"
click at [804, 499] on p-checkbox at bounding box center [809, 502] width 17 height 13
drag, startPoint x: 821, startPoint y: 477, endPoint x: 809, endPoint y: 496, distance: 21.9
click at [815, 485] on td at bounding box center [814, 502] width 40 height 89
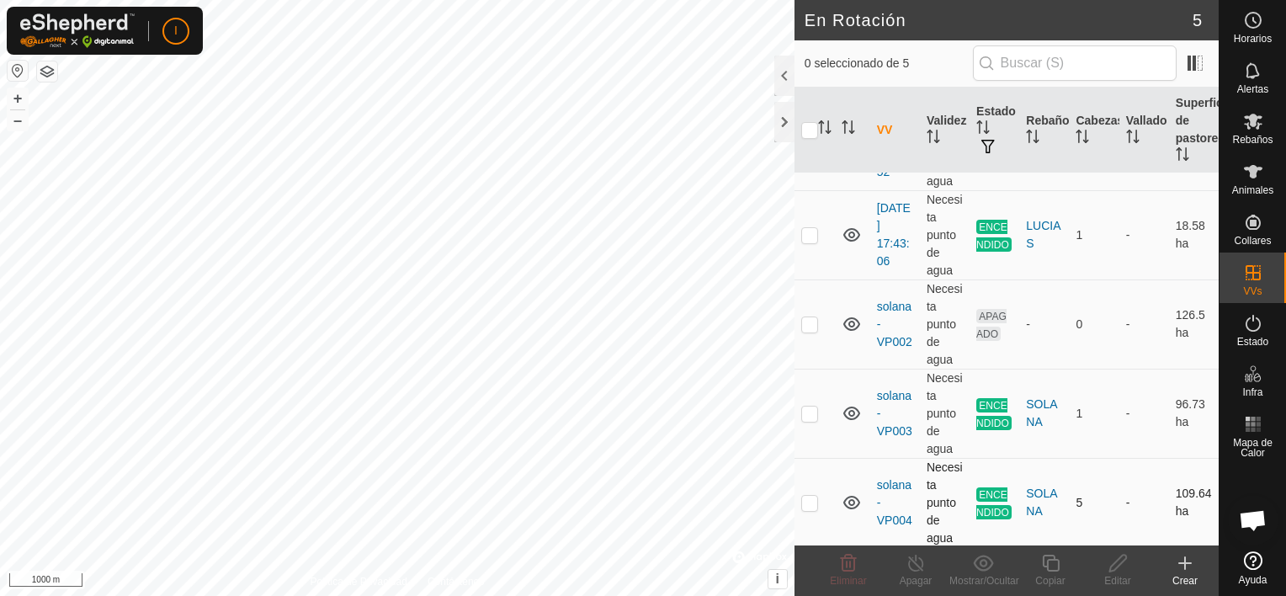
click at [808, 499] on p-checkbox at bounding box center [809, 502] width 17 height 13
click at [806, 504] on p-checkbox at bounding box center [809, 502] width 17 height 13
checkbox input "false"
click at [808, 410] on p-checkbox at bounding box center [809, 412] width 17 height 13
checkbox input "true"
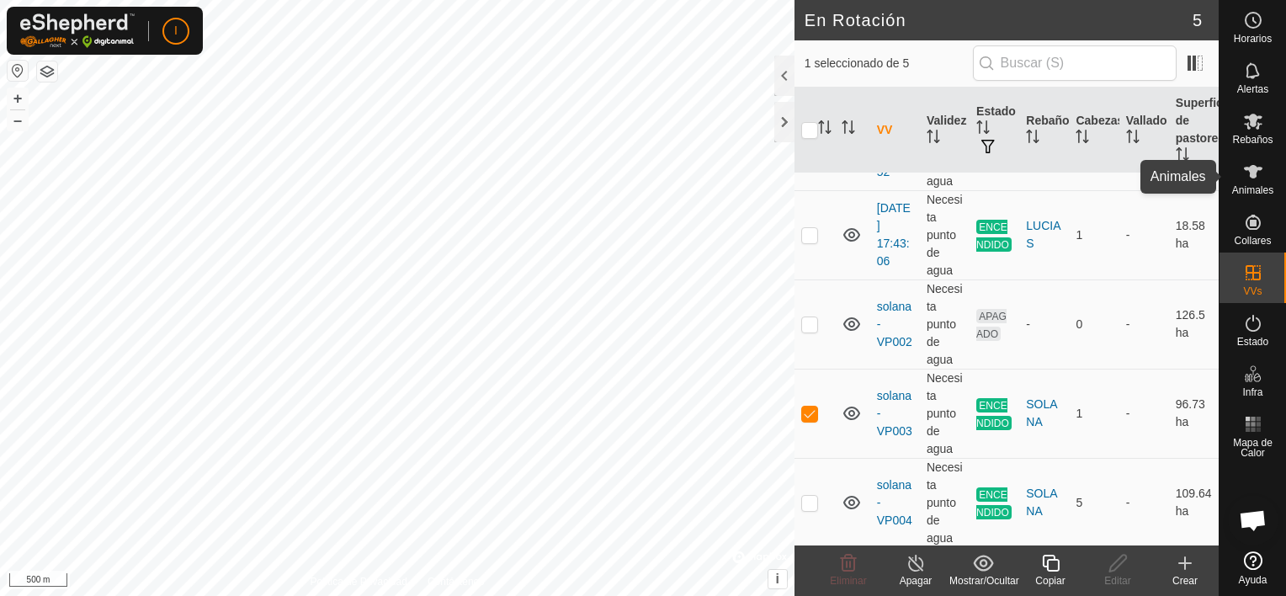
click at [1254, 181] on icon at bounding box center [1253, 172] width 20 height 20
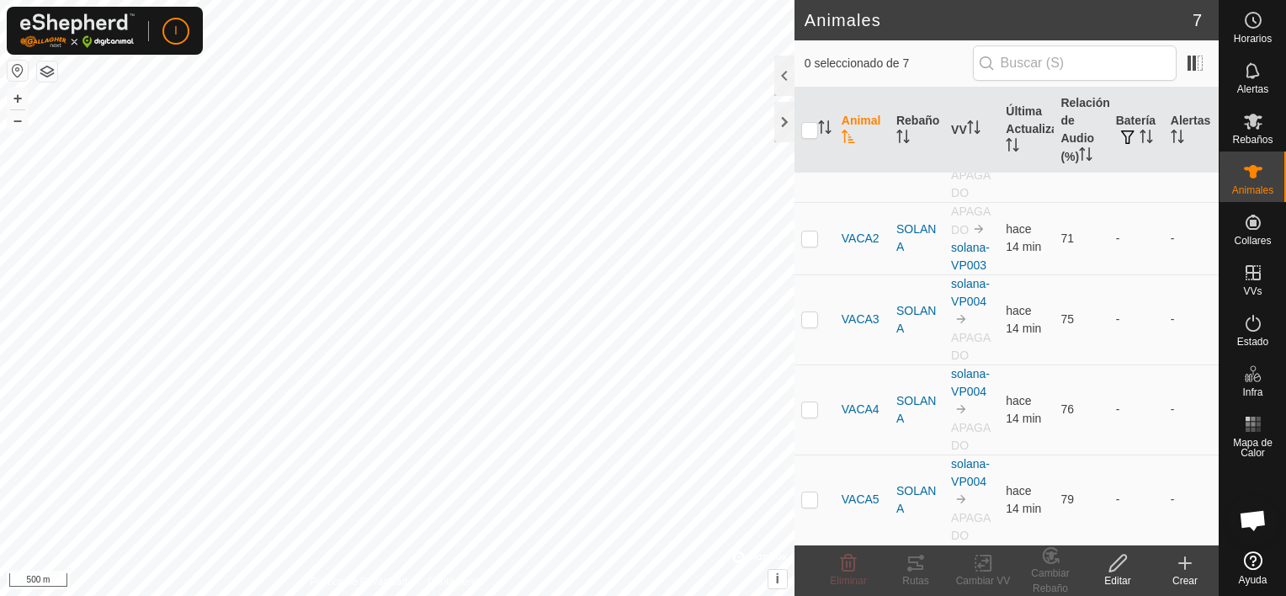
scroll to position [219, 0]
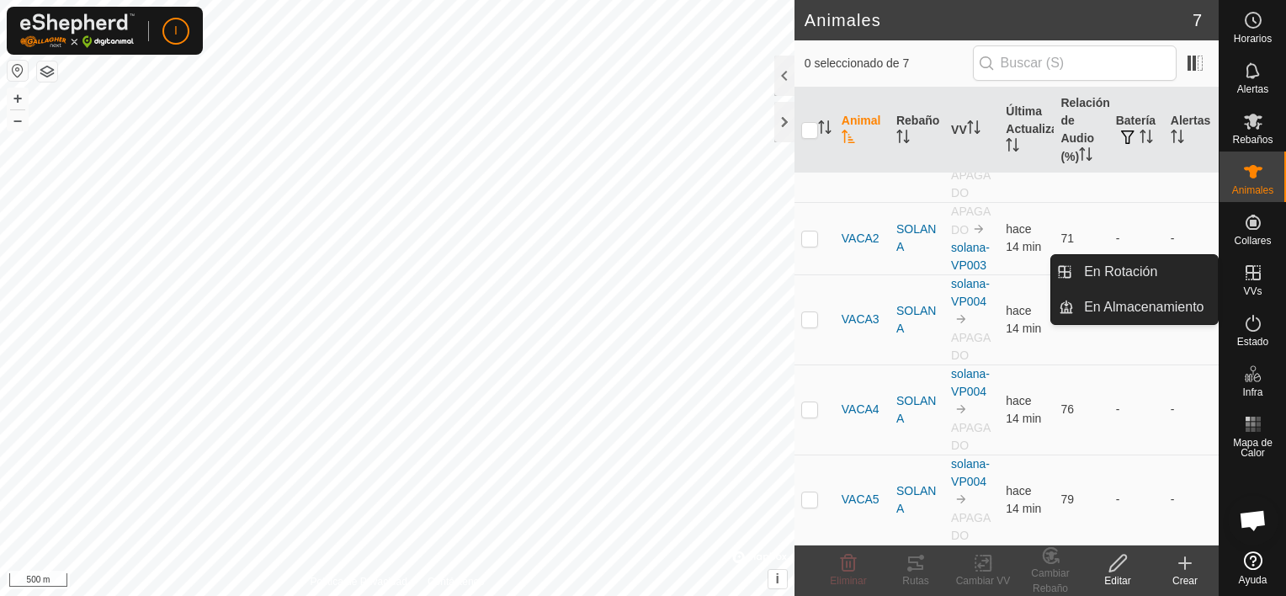
click at [1255, 273] on icon at bounding box center [1253, 272] width 15 height 15
click at [1145, 268] on link "En Rotación" at bounding box center [1146, 272] width 144 height 34
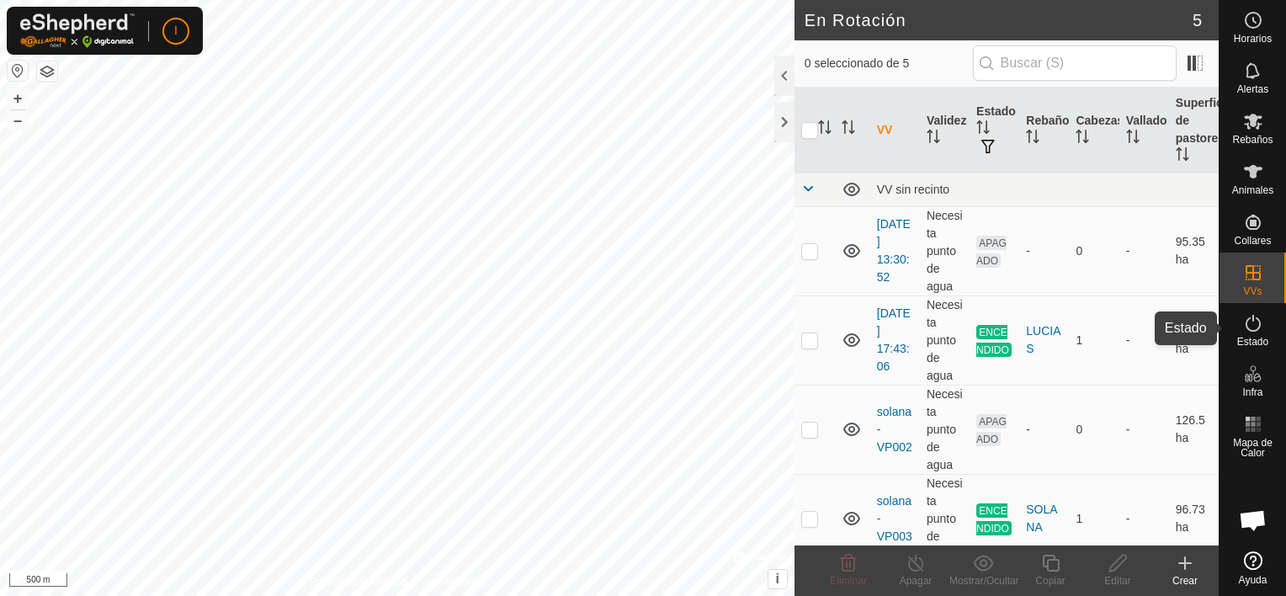
click at [1249, 332] on icon at bounding box center [1253, 323] width 20 height 20
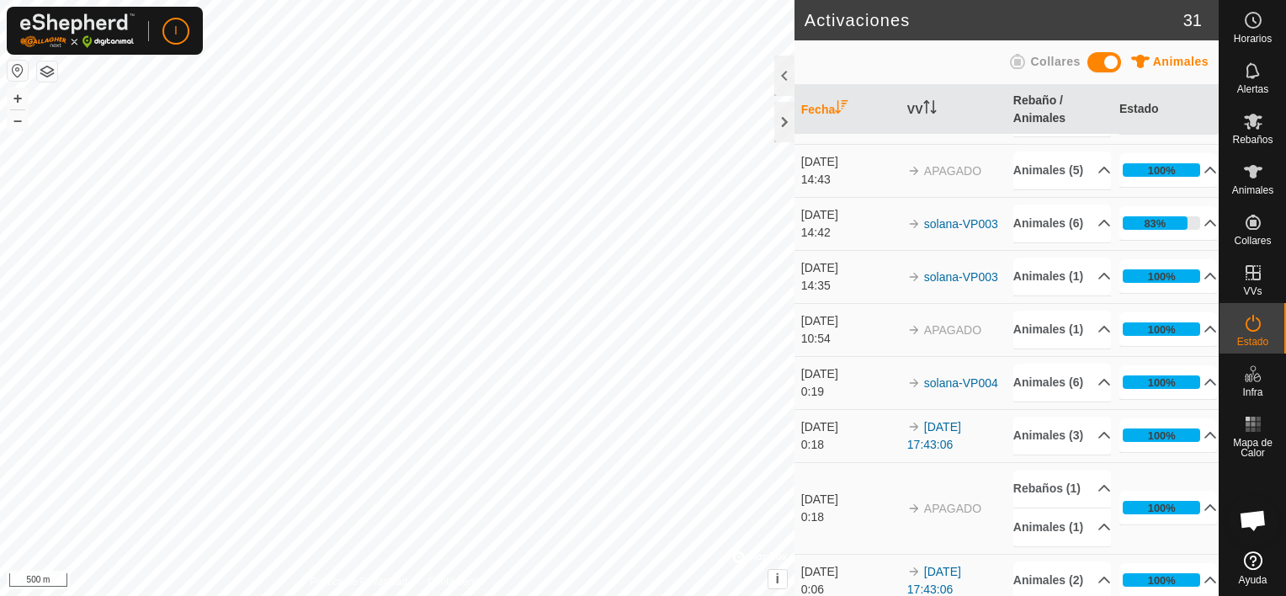
scroll to position [46, 0]
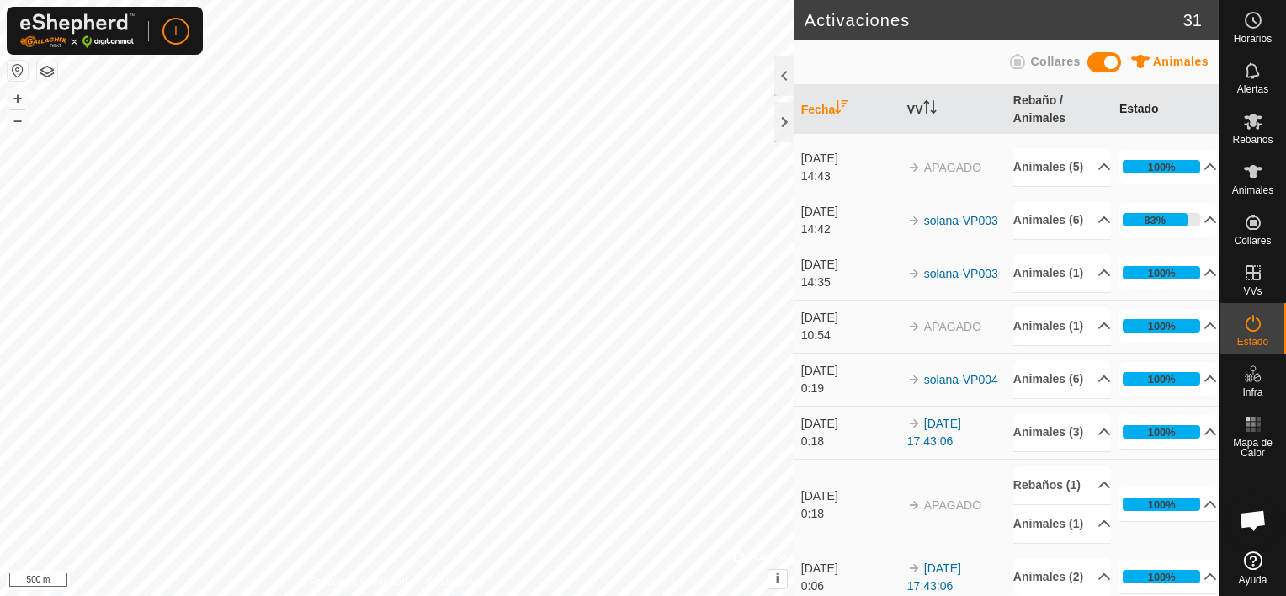
drag, startPoint x: 1205, startPoint y: 134, endPoint x: 1201, endPoint y: 107, distance: 27.3
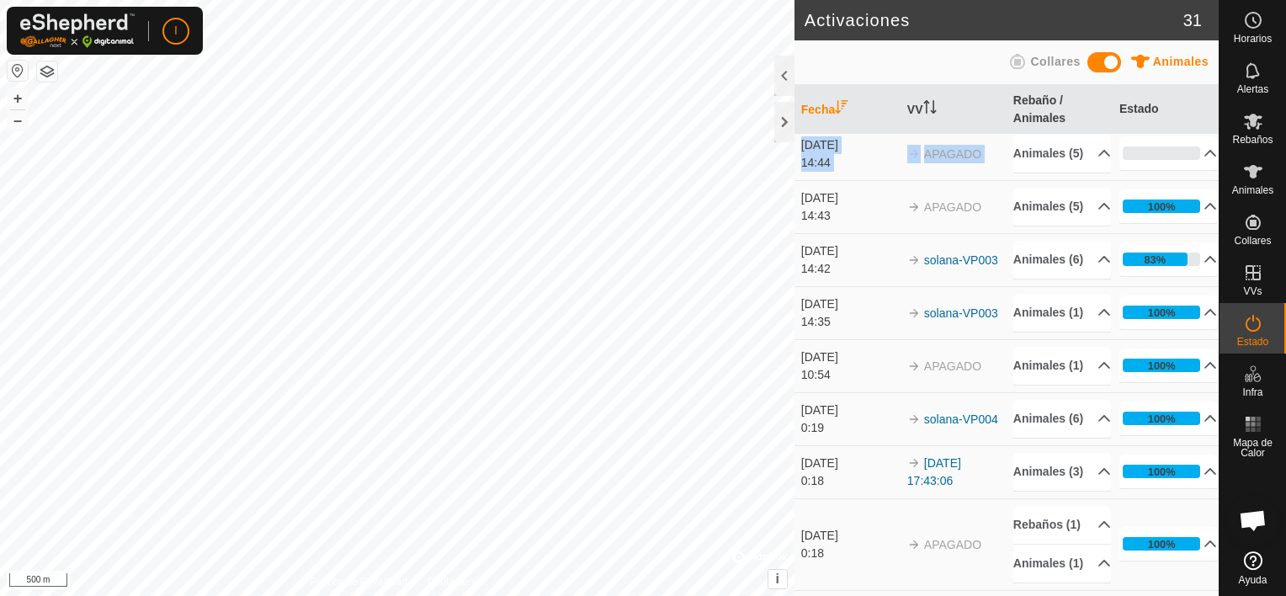
scroll to position [0, 0]
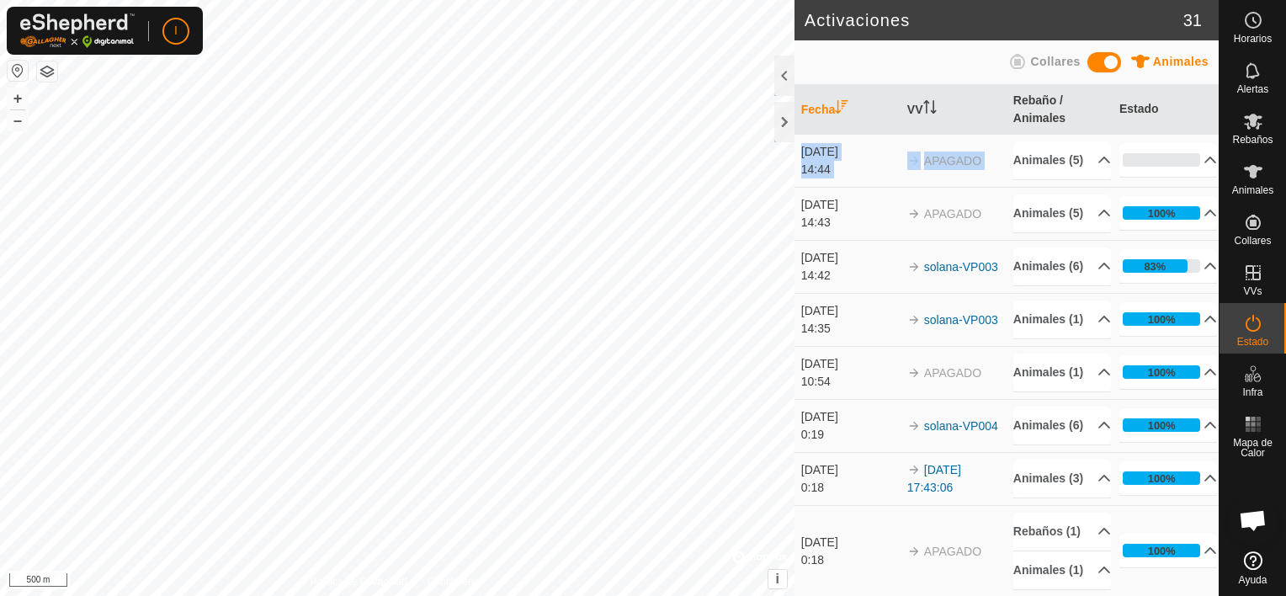
click at [990, 184] on td "APAGADO" at bounding box center [954, 160] width 106 height 53
click at [1163, 61] on span "Animales" at bounding box center [1181, 61] width 56 height 13
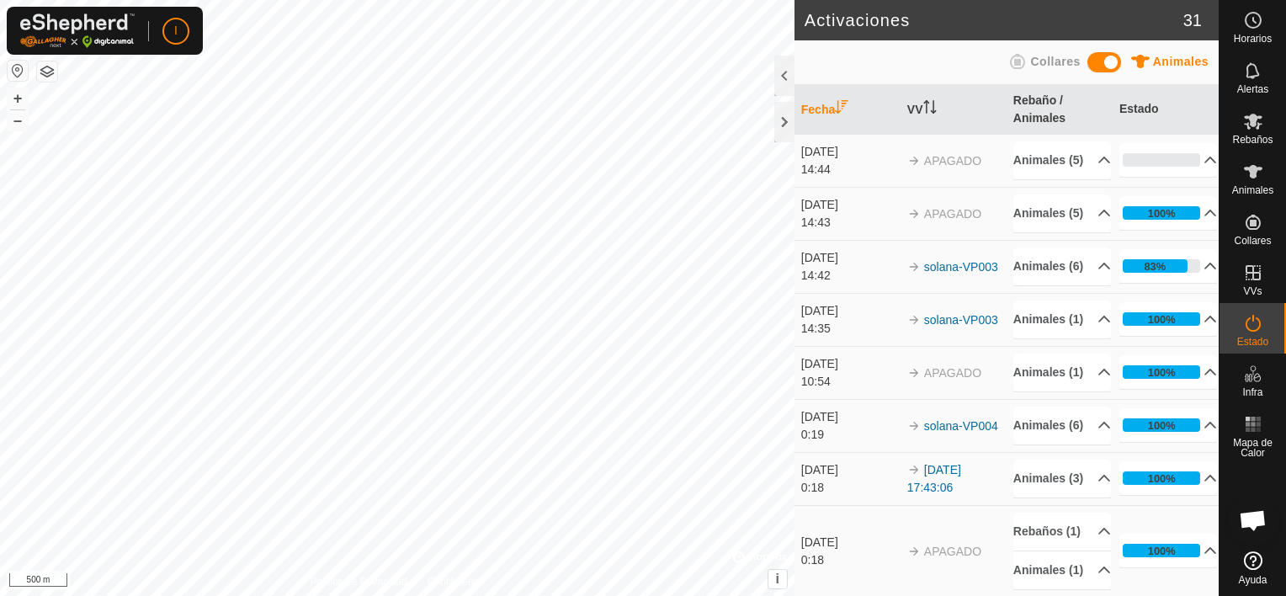
click at [1163, 61] on span "Animales" at bounding box center [1181, 61] width 56 height 13
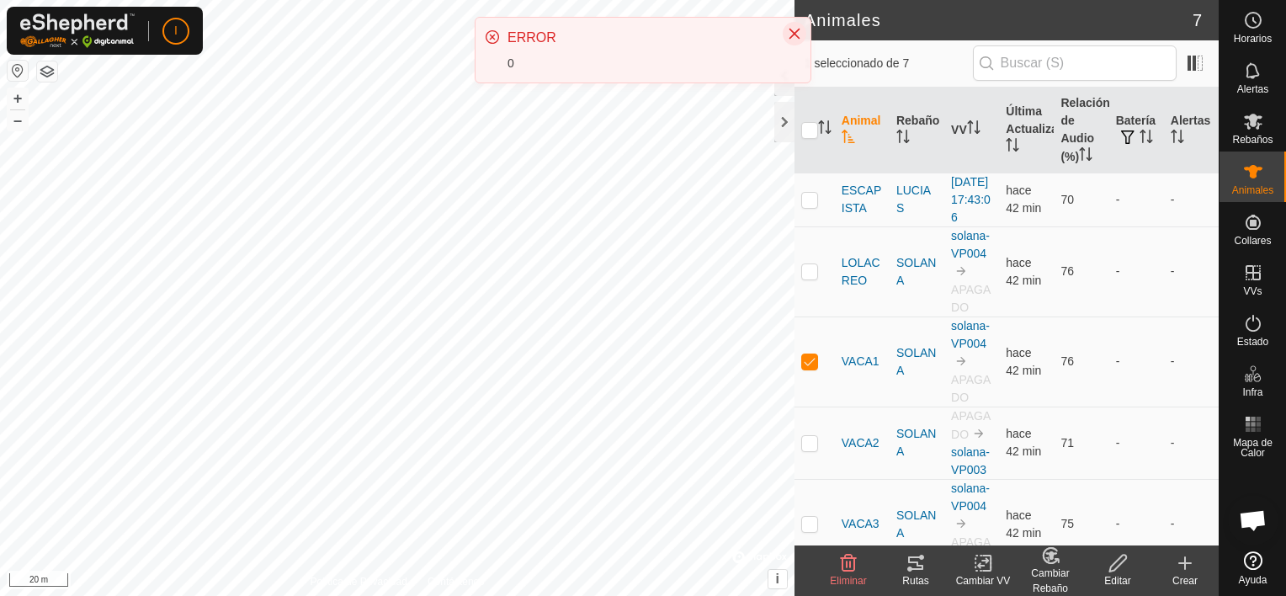
click at [794, 31] on icon "Close" at bounding box center [794, 33] width 13 height 13
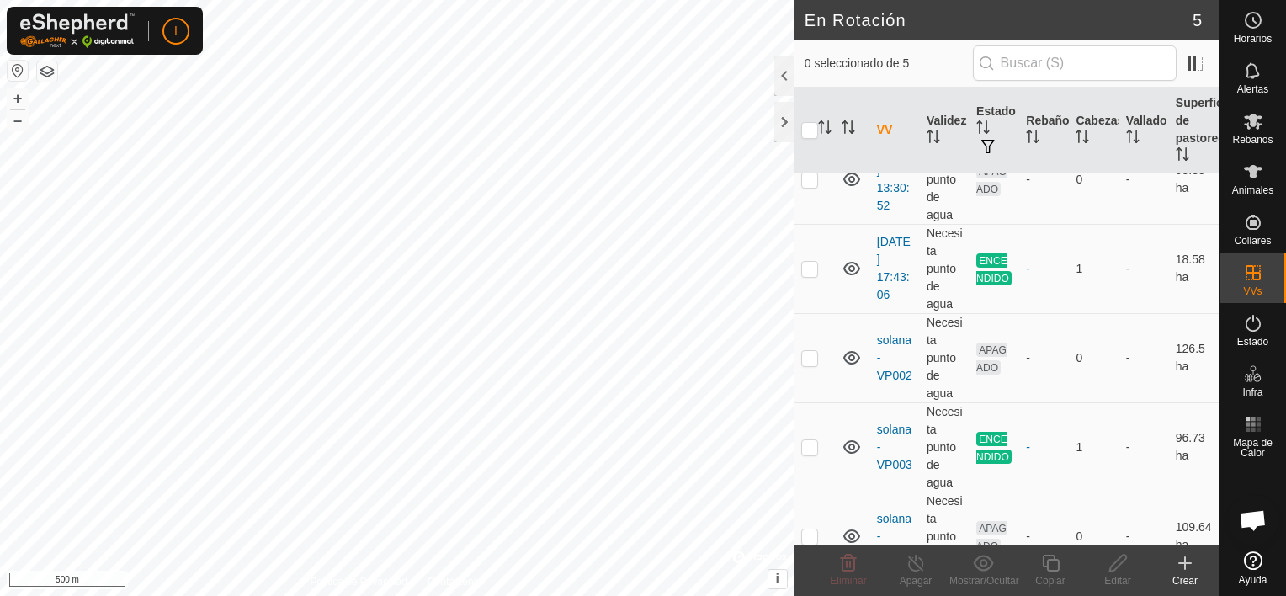
scroll to position [105, 0]
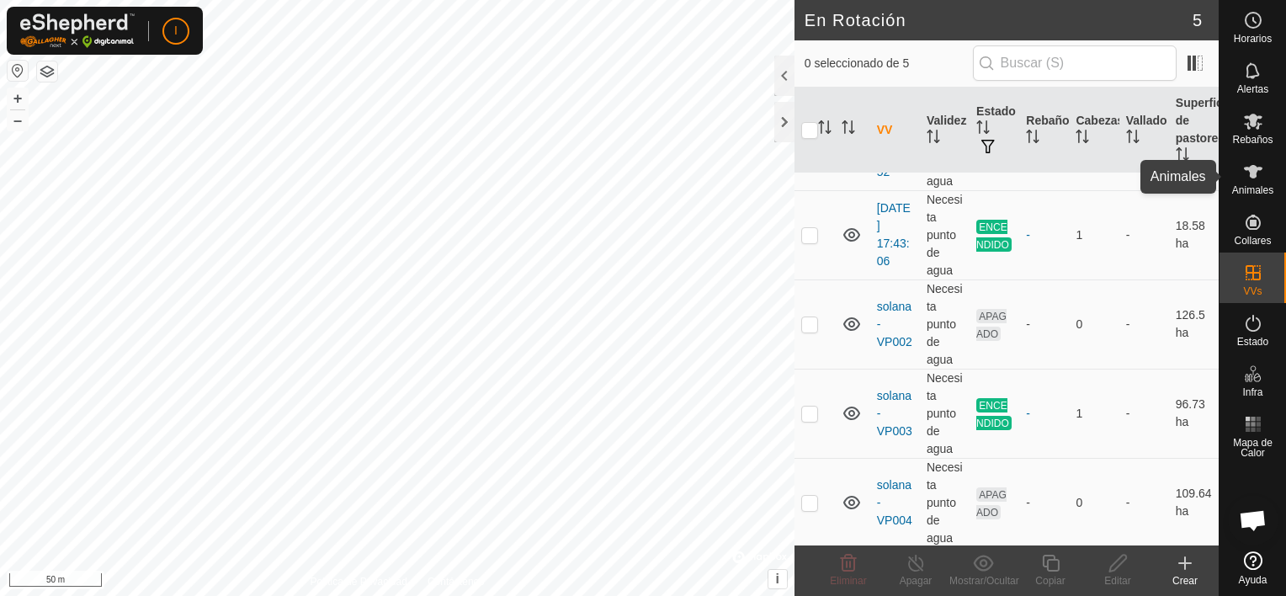
click at [1261, 179] on icon at bounding box center [1253, 172] width 20 height 20
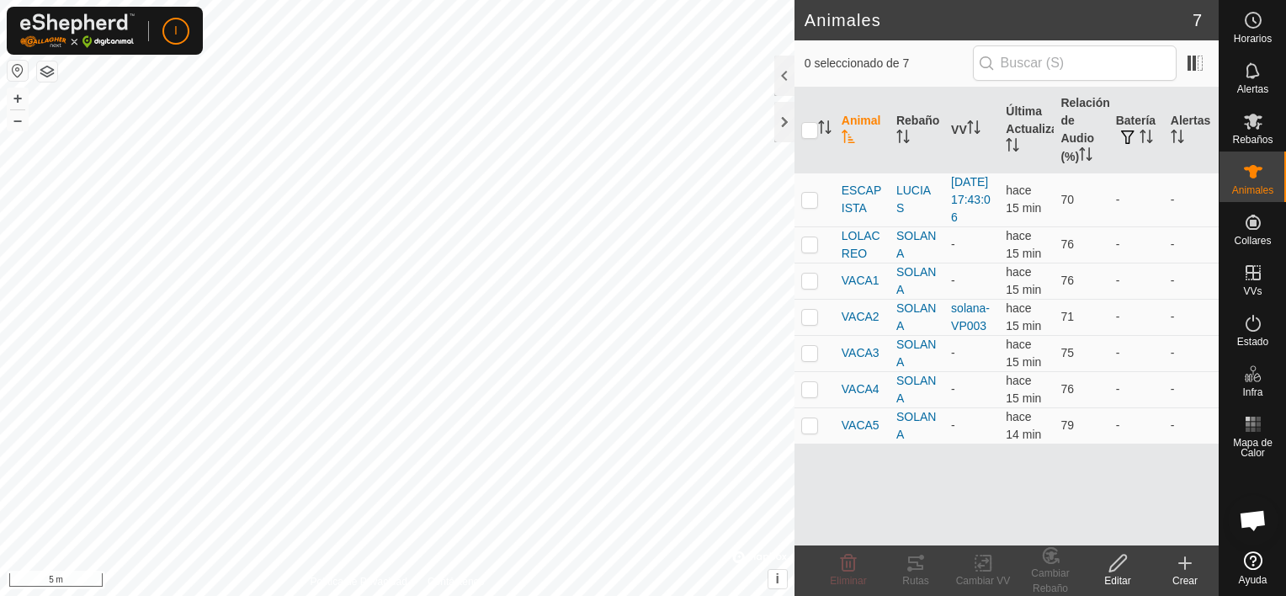
click at [387, 595] on html "I Horarios Alertas Rebaños Animales Collares VVs Estado Infra Mapa de Calor Ayu…" at bounding box center [643, 298] width 1286 height 596
click at [813, 287] on p-checkbox at bounding box center [809, 280] width 17 height 13
checkbox input "true"
click at [810, 371] on td at bounding box center [814, 353] width 40 height 36
checkbox input "true"
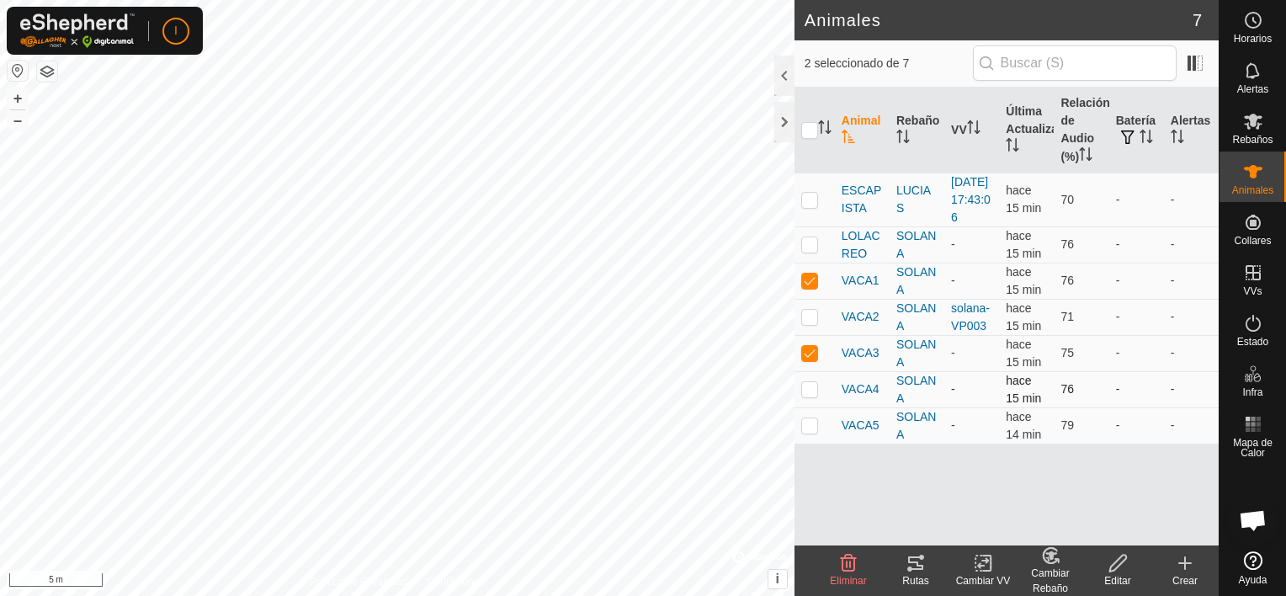
click at [810, 407] on td at bounding box center [814, 389] width 40 height 36
checkbox input "true"
click at [810, 444] on td at bounding box center [814, 425] width 40 height 36
checkbox input "true"
click at [808, 251] on p-checkbox at bounding box center [809, 243] width 17 height 13
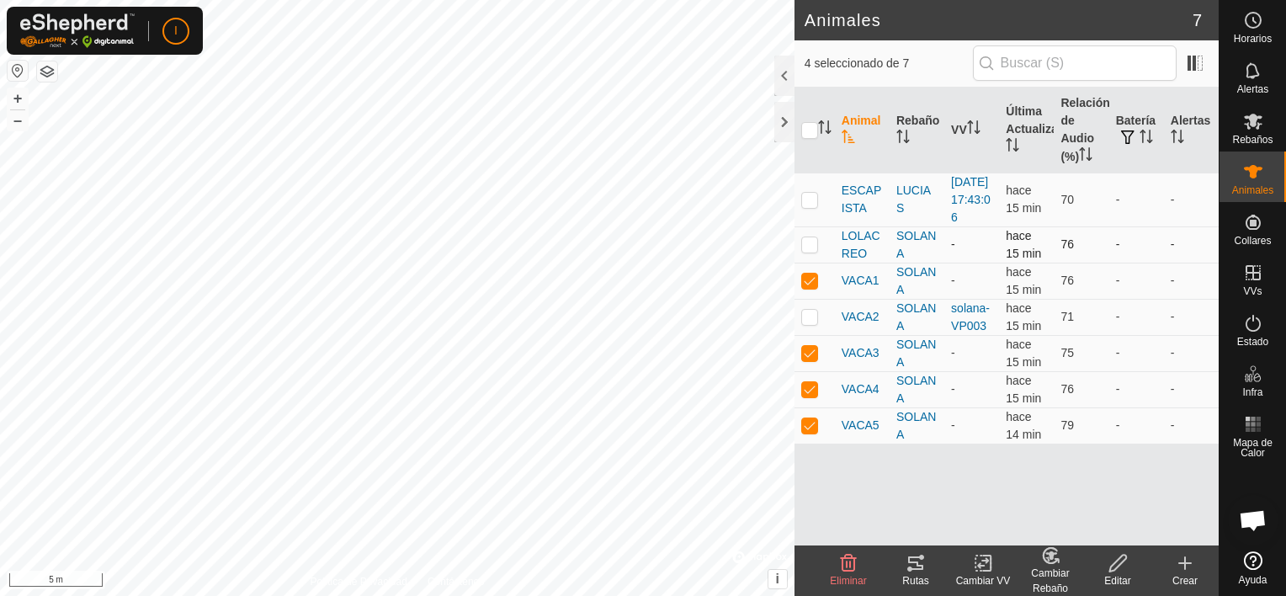
checkbox input "true"
click at [981, 566] on icon at bounding box center [983, 563] width 12 height 11
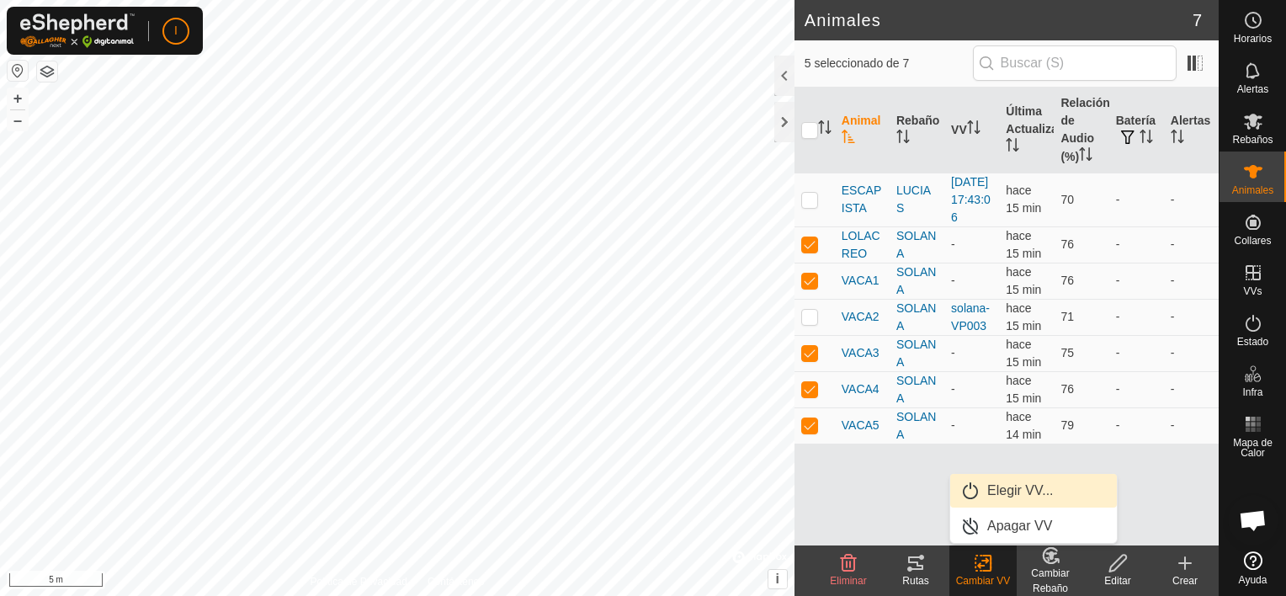
click at [1013, 485] on link "Elegir VV..." at bounding box center [1033, 491] width 167 height 34
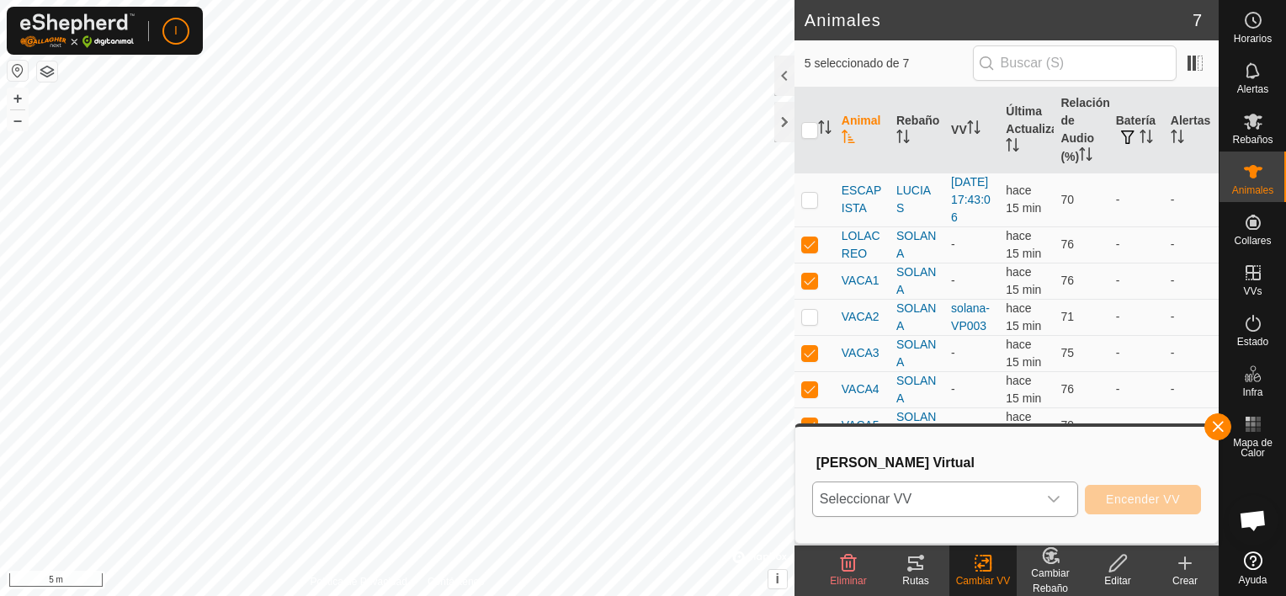
click at [1057, 492] on icon "dropdown trigger" at bounding box center [1053, 498] width 13 height 13
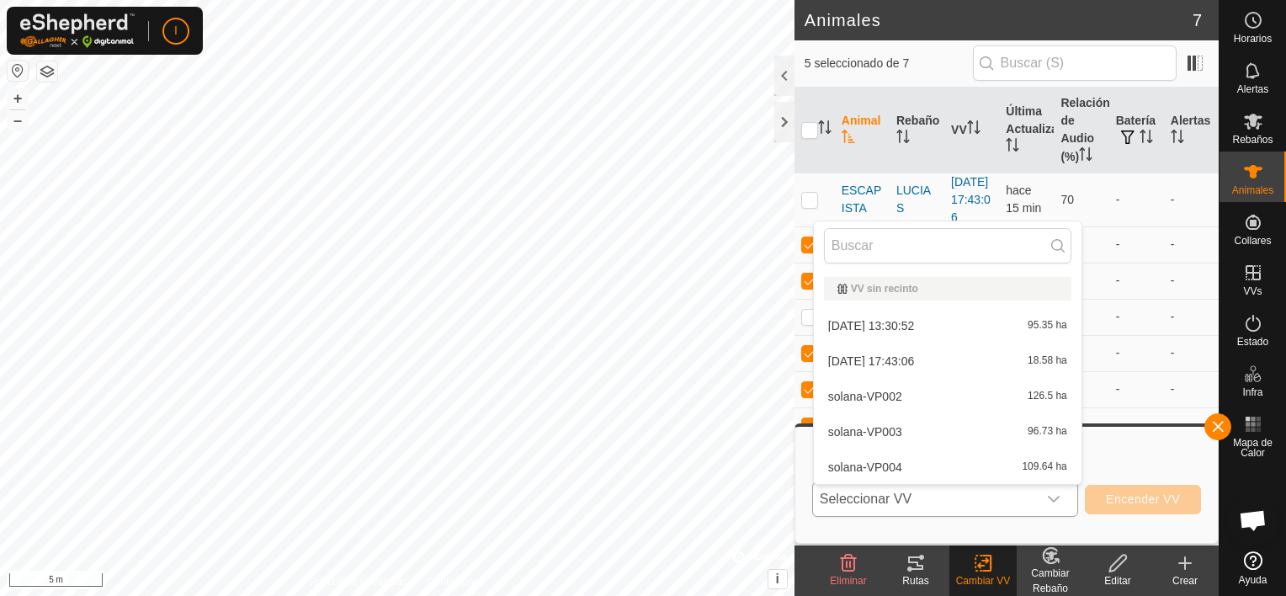
click at [879, 431] on li "solana-VP003 96.73 ha" at bounding box center [948, 432] width 268 height 34
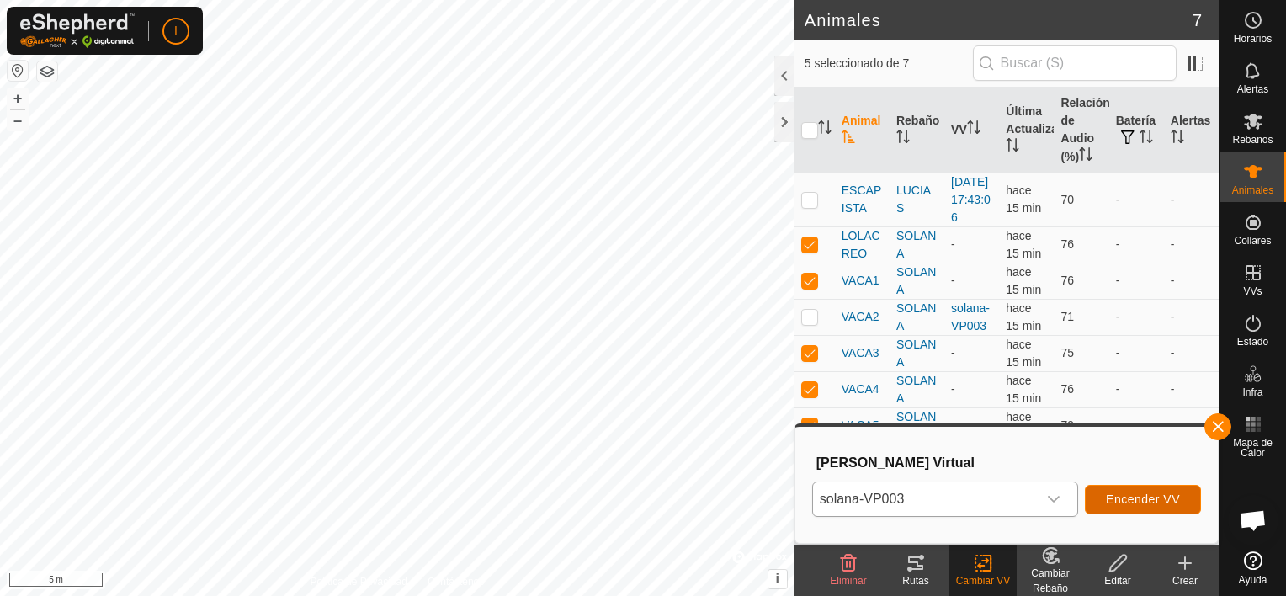
click at [1152, 500] on span "Encender VV" at bounding box center [1143, 498] width 74 height 13
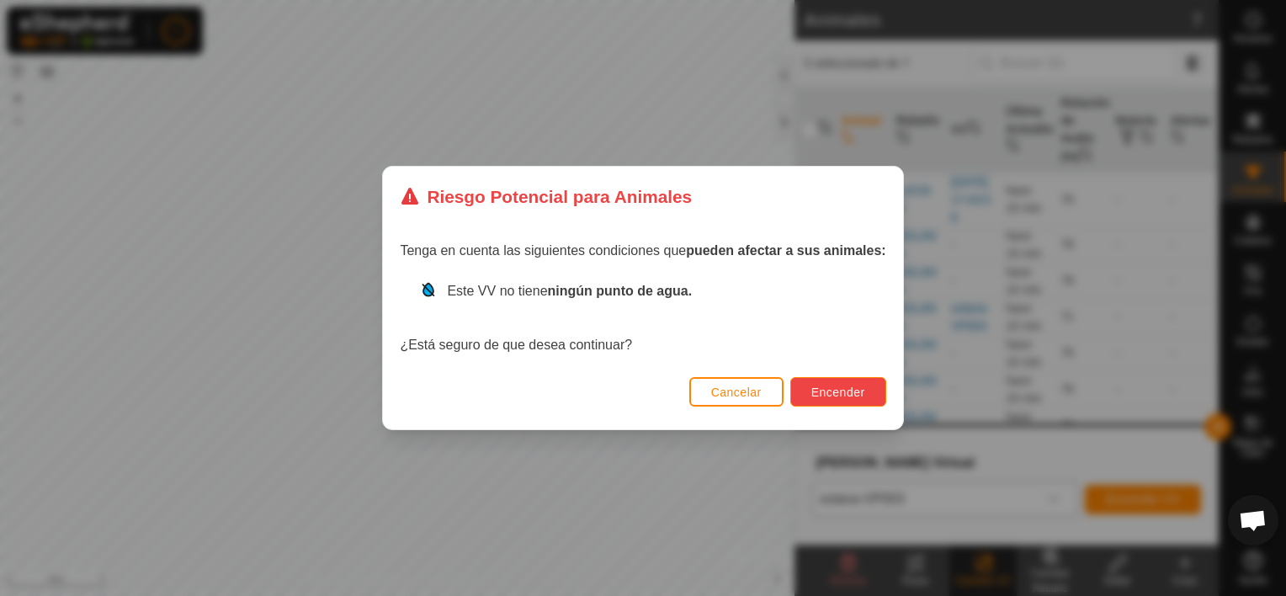
click at [820, 392] on span "Encender" at bounding box center [838, 391] width 54 height 13
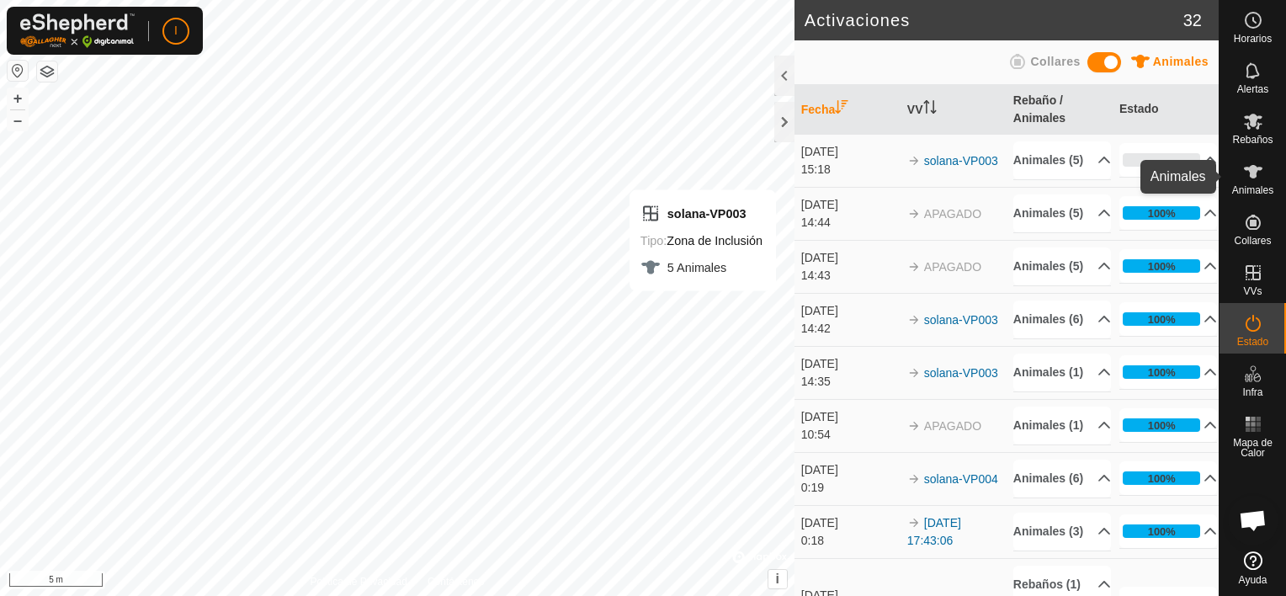
click at [1251, 168] on icon at bounding box center [1253, 171] width 19 height 13
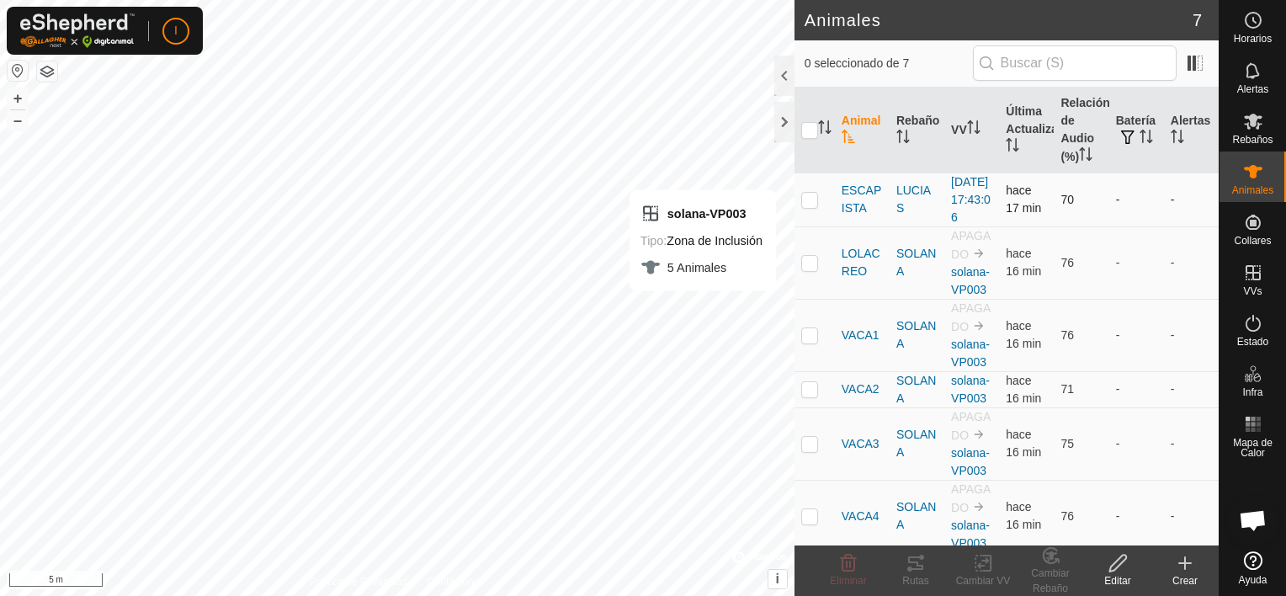
click at [810, 206] on p-checkbox at bounding box center [809, 199] width 17 height 13
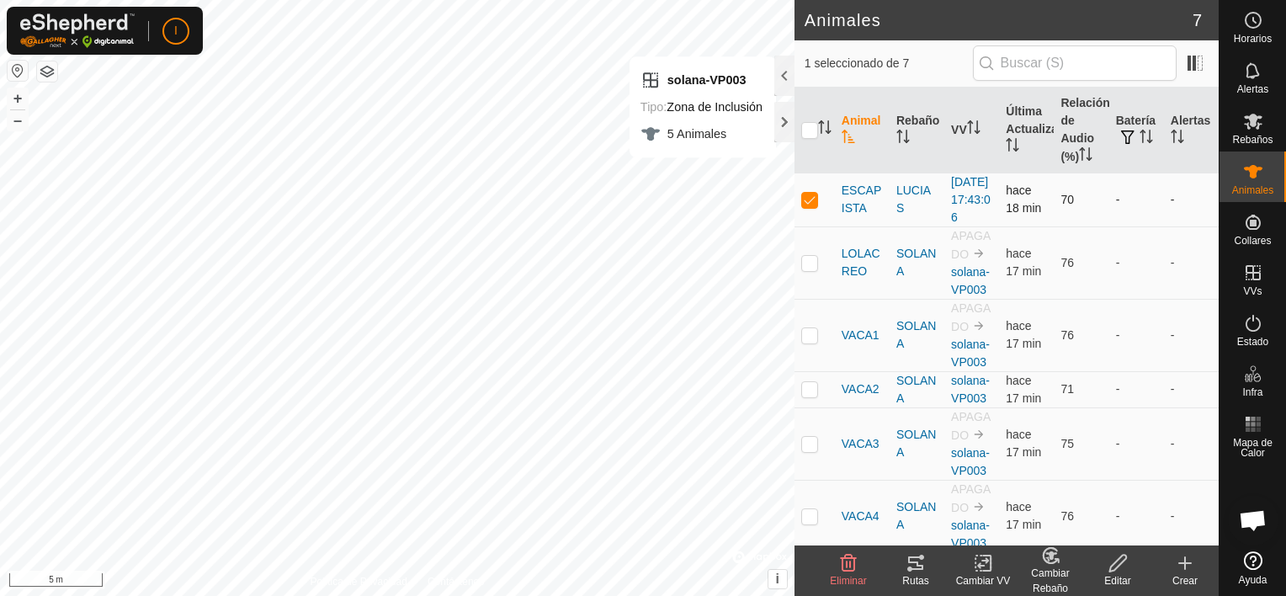
click at [813, 206] on p-checkbox at bounding box center [809, 199] width 17 height 13
checkbox input "false"
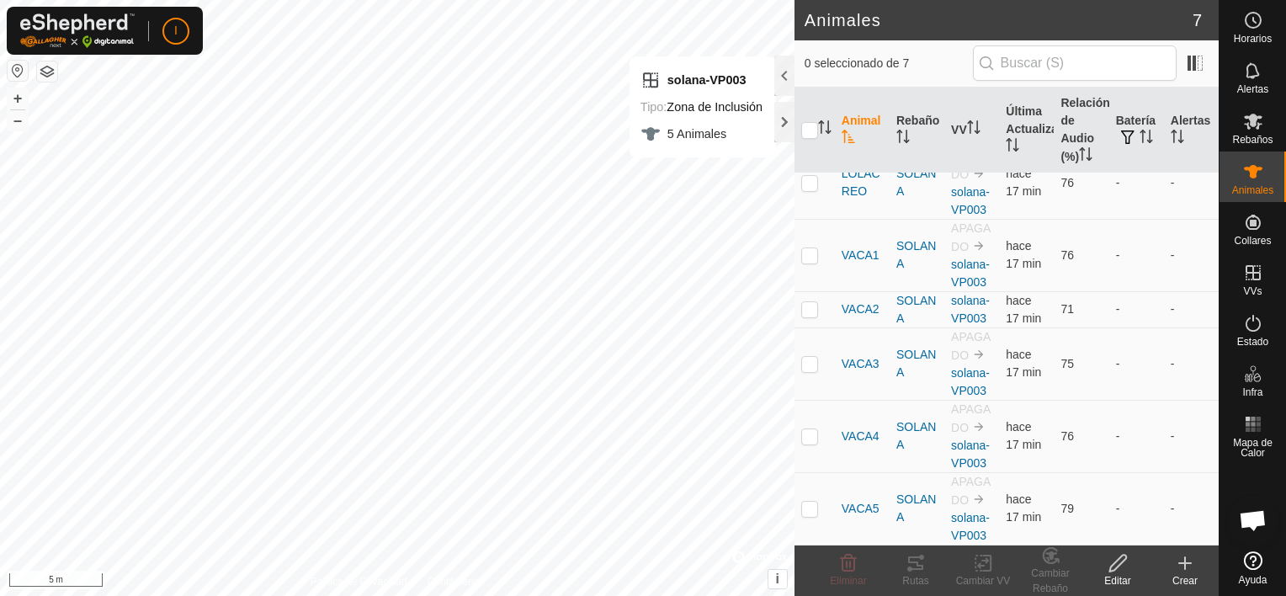
scroll to position [94, 0]
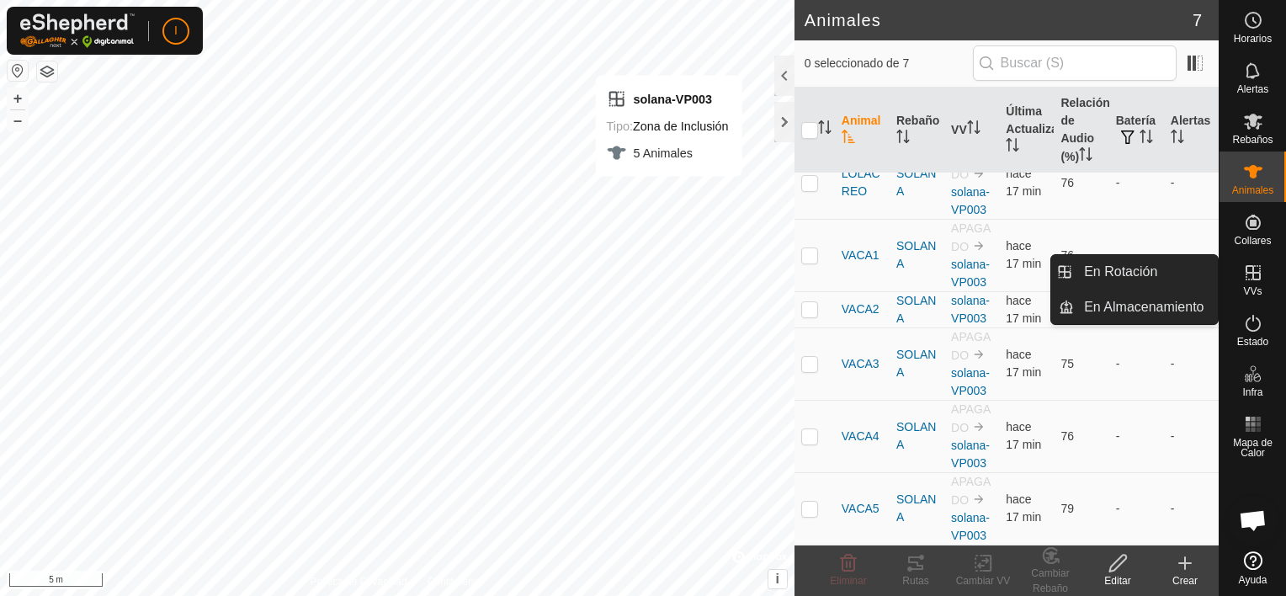
click at [1250, 279] on icon at bounding box center [1253, 272] width 15 height 15
click at [1150, 268] on link "En Rotación" at bounding box center [1146, 272] width 144 height 34
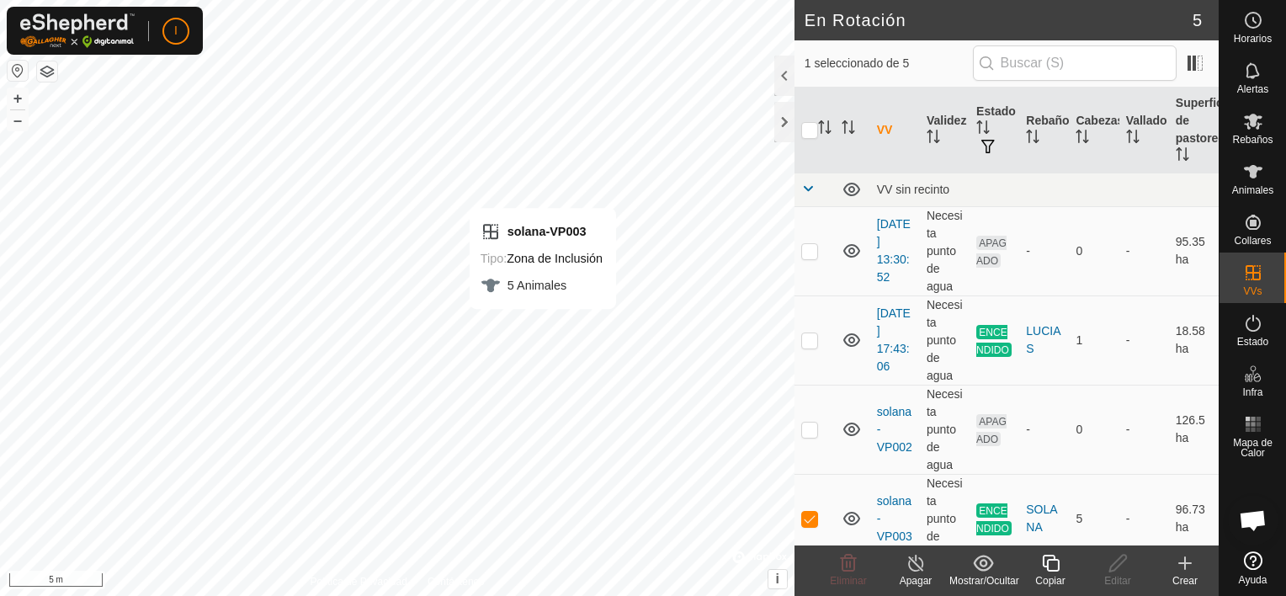
checkbox input "false"
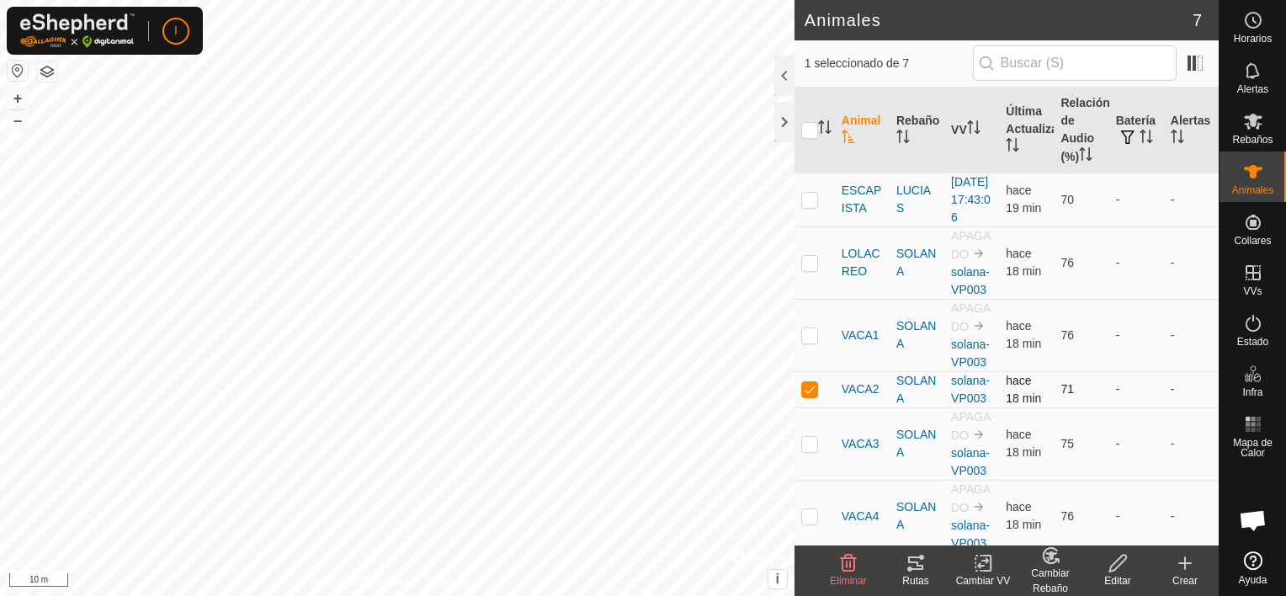
click at [805, 396] on p-checkbox at bounding box center [809, 388] width 17 height 13
checkbox input "false"
